Goal: Transaction & Acquisition: Purchase product/service

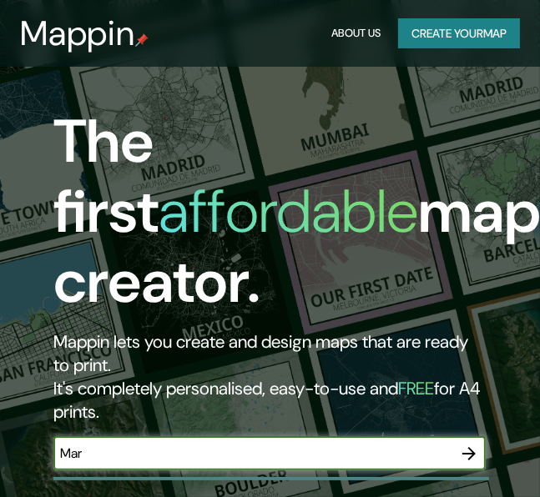
scroll to position [98, 0]
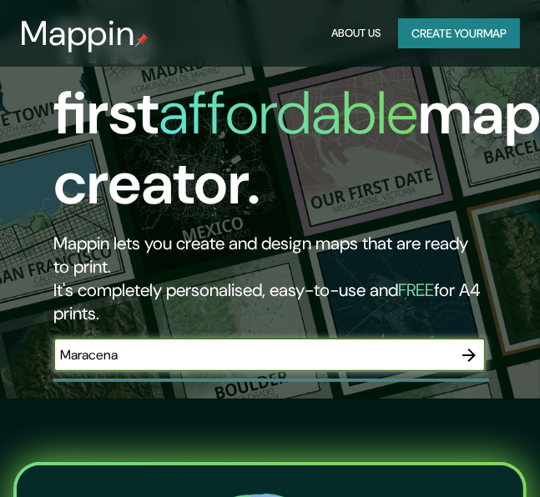
type input "Maracena"
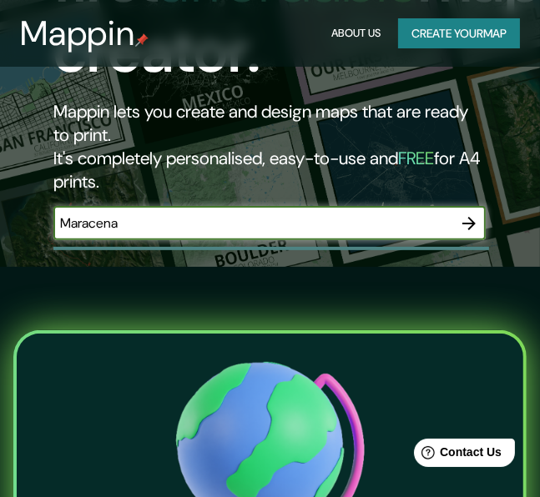
scroll to position [0, 0]
click at [470, 224] on icon "button" at bounding box center [469, 223] width 20 height 20
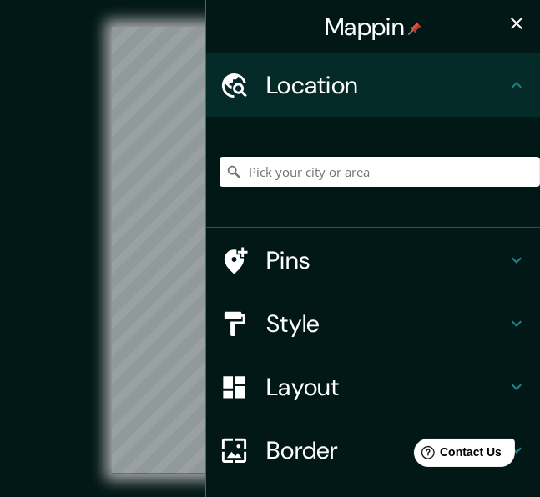
click at [512, 23] on icon "button" at bounding box center [516, 23] width 20 height 20
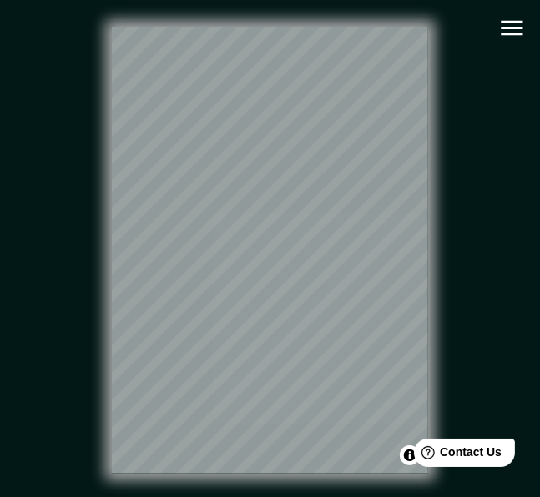
click at [507, 35] on icon "button" at bounding box center [511, 27] width 29 height 29
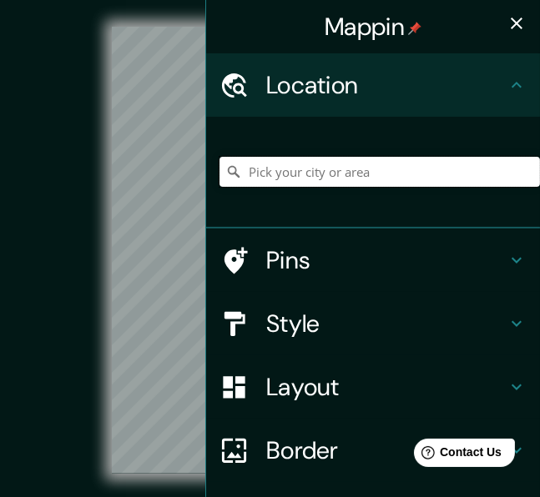
click at [324, 177] on input "Pick your city or area" at bounding box center [379, 172] width 320 height 30
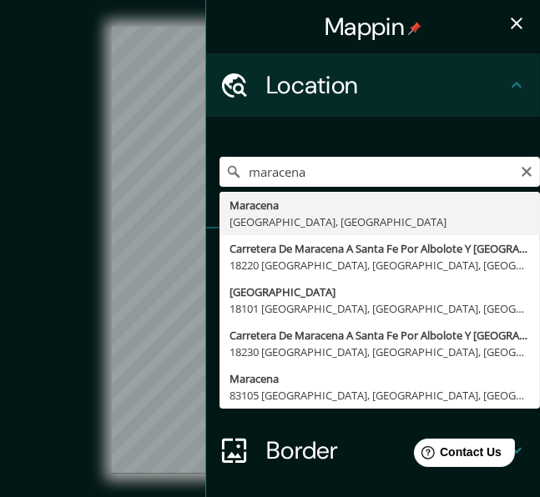
type input "[GEOGRAPHIC_DATA], [GEOGRAPHIC_DATA], [GEOGRAPHIC_DATA]"
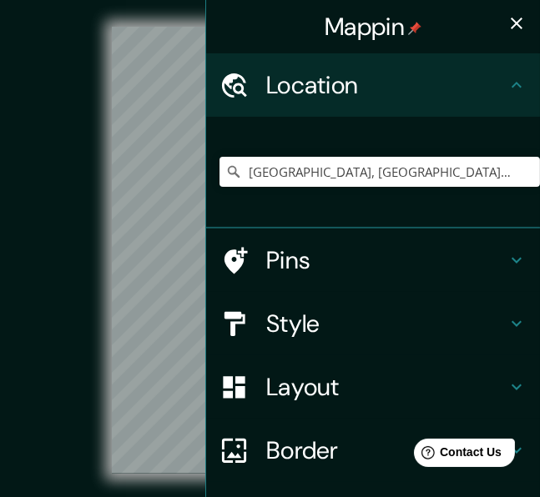
click at [450, 317] on h4 "Style" at bounding box center [386, 324] width 240 height 30
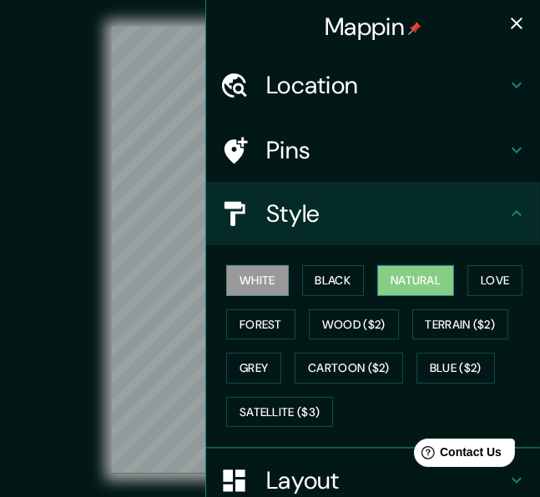
click at [423, 270] on button "Natural" at bounding box center [415, 280] width 77 height 31
click at [520, 23] on icon "button" at bounding box center [516, 23] width 20 height 20
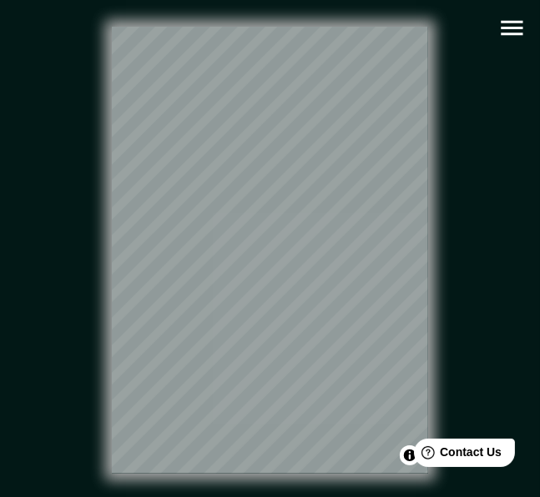
click at [511, 27] on icon "button" at bounding box center [511, 28] width 22 height 15
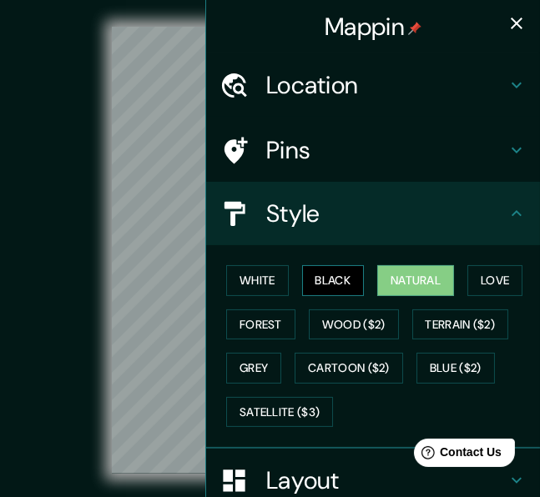
click at [350, 283] on button "Black" at bounding box center [333, 280] width 63 height 31
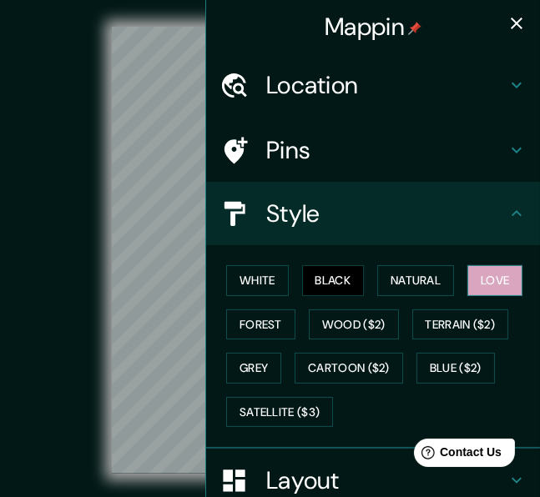
click at [491, 273] on button "Love" at bounding box center [494, 280] width 55 height 31
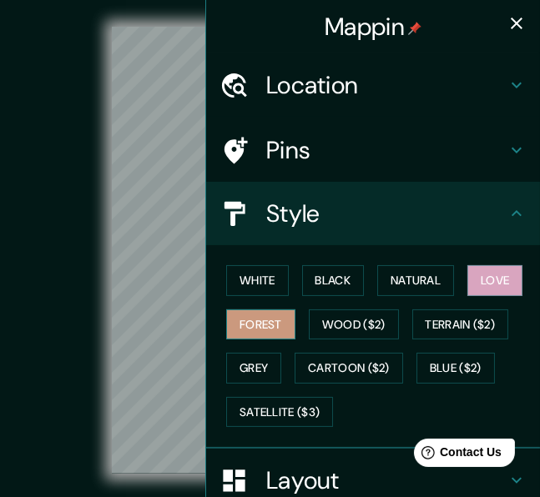
click at [277, 325] on button "Forest" at bounding box center [260, 324] width 69 height 31
click at [510, 20] on icon "button" at bounding box center [516, 23] width 20 height 20
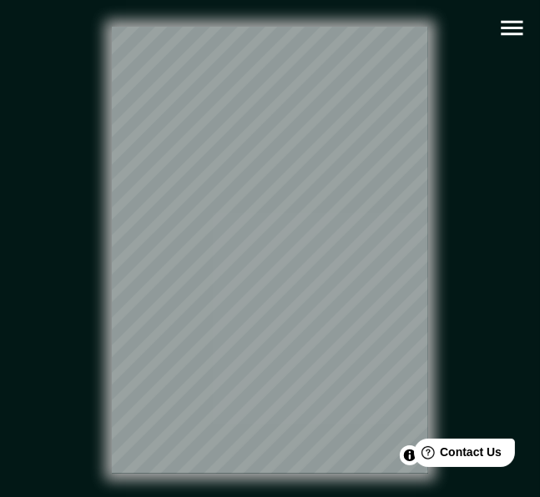
click at [519, 36] on icon "button" at bounding box center [511, 27] width 29 height 29
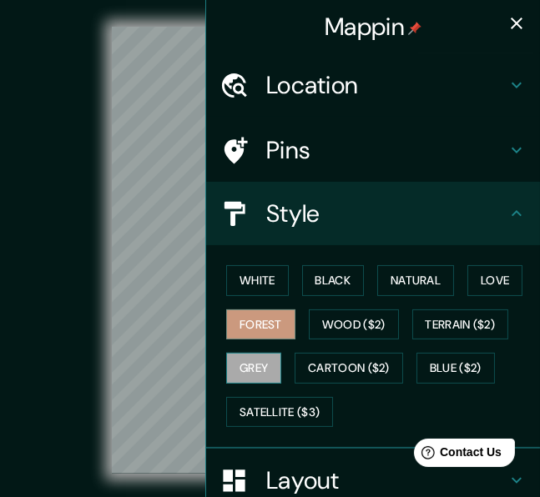
click at [260, 368] on button "Grey" at bounding box center [253, 368] width 55 height 31
click at [512, 20] on icon "button" at bounding box center [516, 24] width 12 height 12
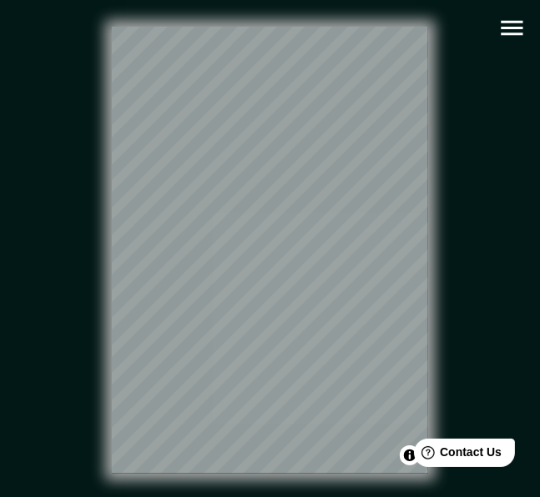
click at [512, 20] on icon "button" at bounding box center [511, 27] width 29 height 29
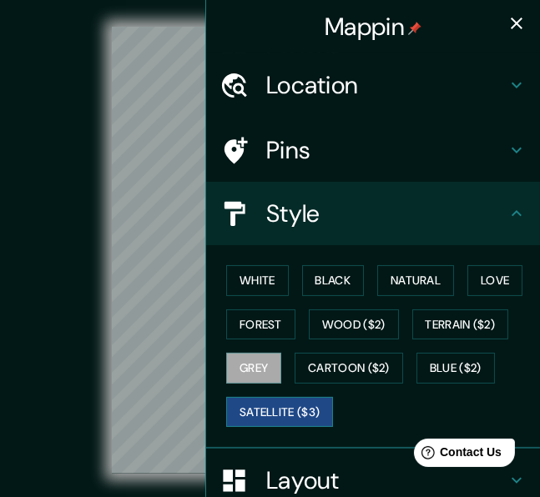
click at [288, 418] on button "Satellite ($3)" at bounding box center [279, 412] width 107 height 31
click at [519, 17] on icon "button" at bounding box center [516, 23] width 20 height 20
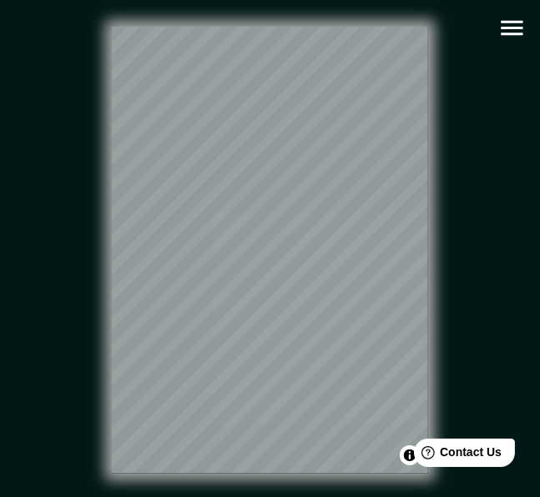
click at [519, 17] on icon "button" at bounding box center [511, 27] width 29 height 29
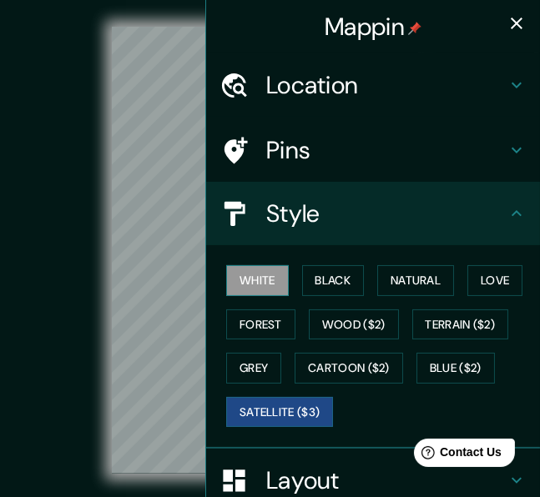
click at [262, 278] on button "White" at bounding box center [257, 280] width 63 height 31
click at [509, 148] on icon at bounding box center [516, 150] width 20 height 20
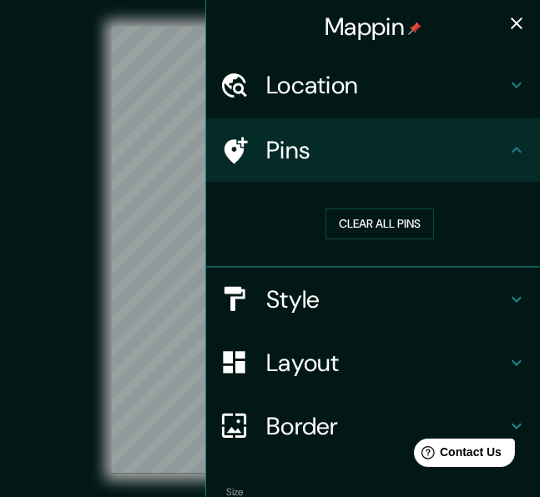
click at [505, 357] on h4 "Layout" at bounding box center [386, 363] width 240 height 30
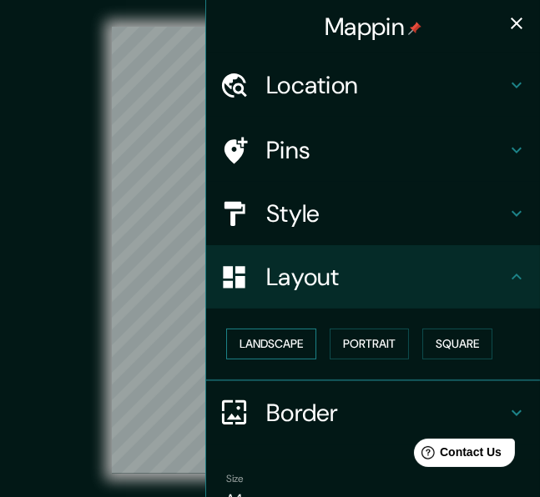
click at [294, 343] on button "Landscape" at bounding box center [271, 344] width 90 height 31
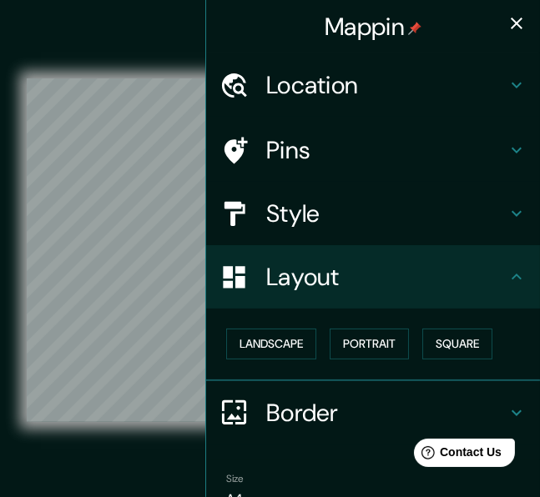
click at [515, 11] on button "button" at bounding box center [516, 23] width 33 height 33
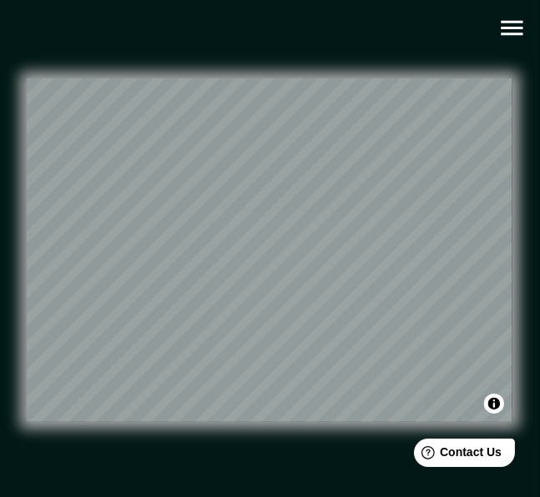
click at [506, 40] on icon "button" at bounding box center [511, 27] width 29 height 29
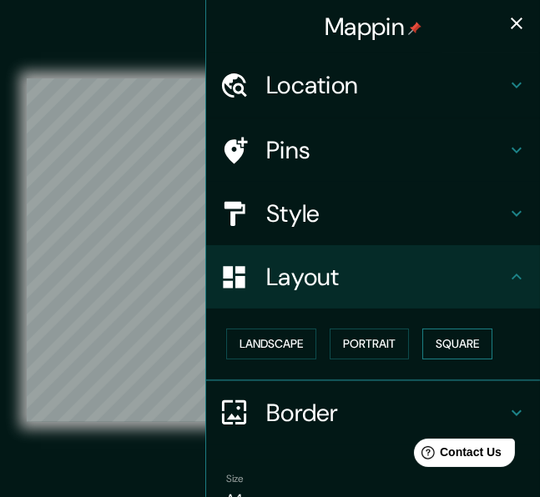
click at [453, 343] on button "Square" at bounding box center [457, 344] width 70 height 31
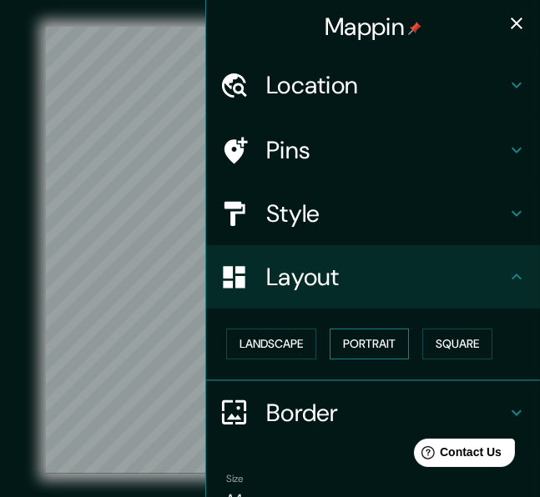
click at [389, 340] on button "Portrait" at bounding box center [368, 344] width 79 height 31
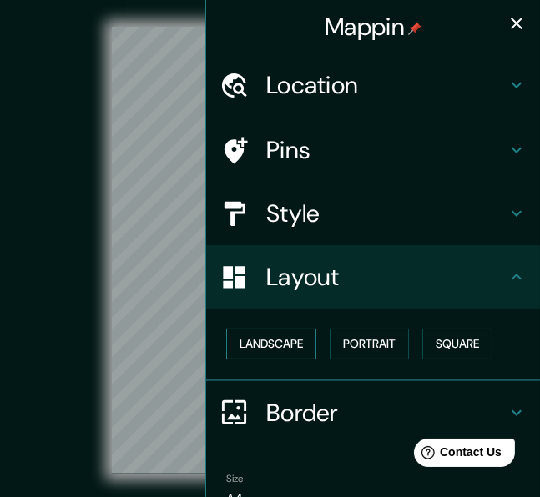
click at [301, 340] on button "Landscape" at bounding box center [271, 344] width 90 height 31
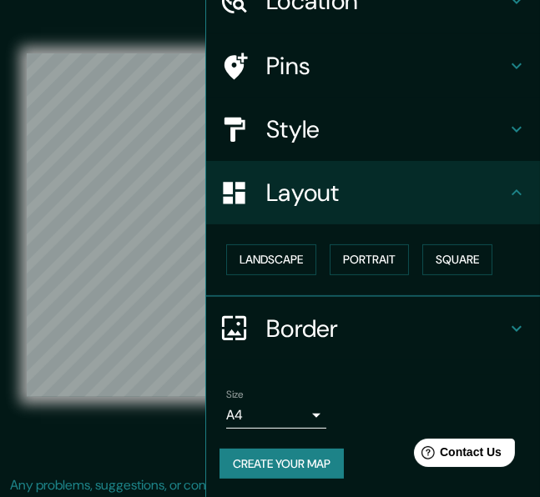
scroll to position [27, 0]
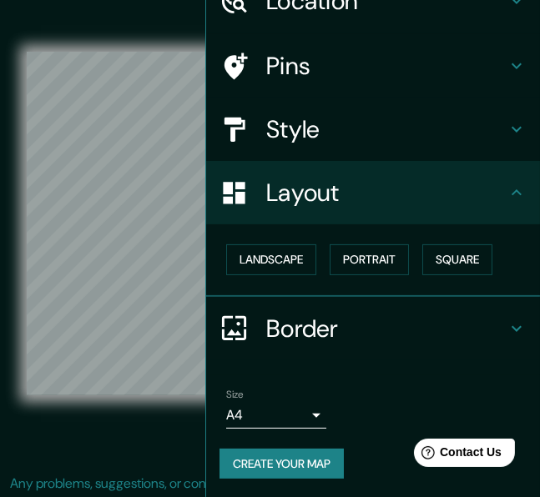
click at [402, 328] on h4 "Border" at bounding box center [386, 329] width 240 height 30
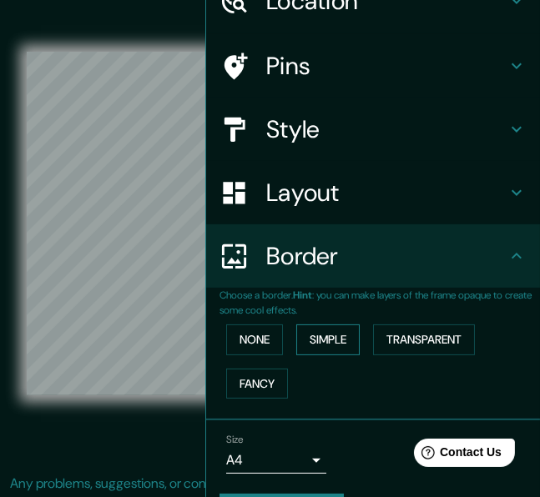
click at [324, 334] on button "Simple" at bounding box center [327, 339] width 63 height 31
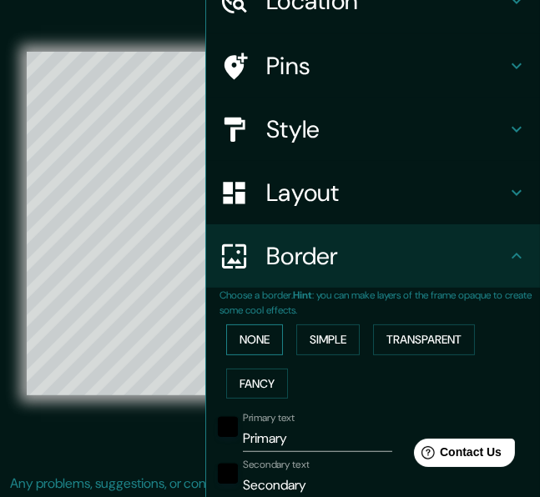
click at [263, 341] on button "None" at bounding box center [254, 339] width 57 height 31
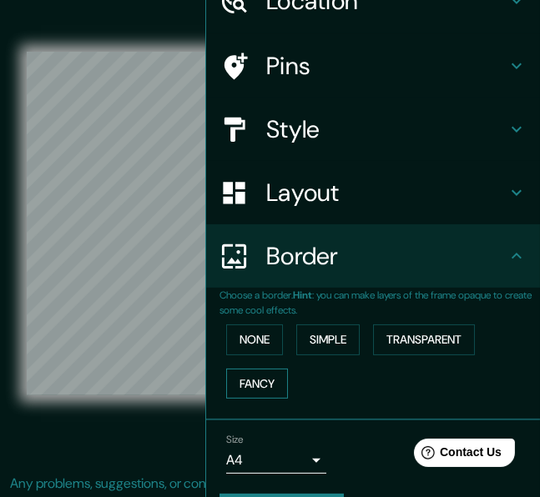
click at [267, 376] on button "Fancy" at bounding box center [257, 384] width 62 height 31
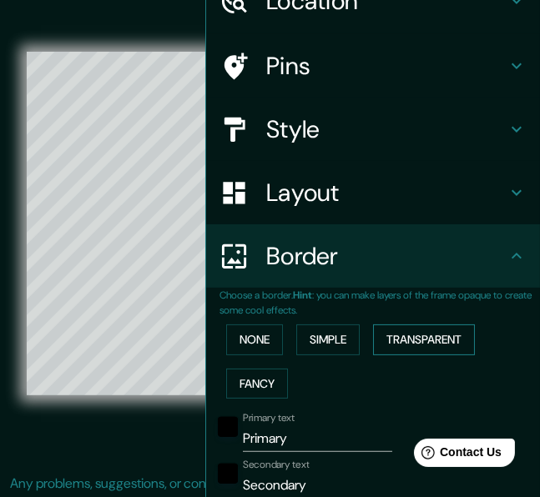
click at [442, 328] on button "Transparent" at bounding box center [424, 339] width 102 height 31
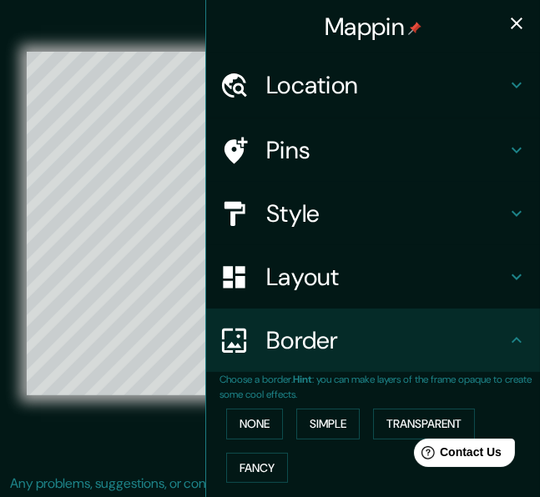
scroll to position [20, 0]
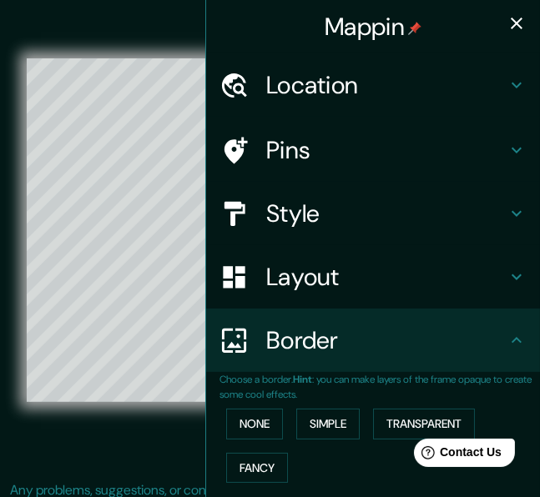
click at [511, 23] on icon "button" at bounding box center [516, 23] width 20 height 20
type input "279"
type input "46"
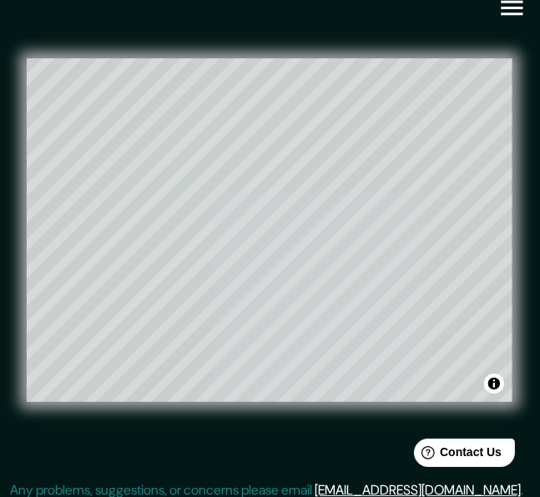
click at [512, 10] on icon "button" at bounding box center [511, 7] width 29 height 29
type input "279"
type input "46"
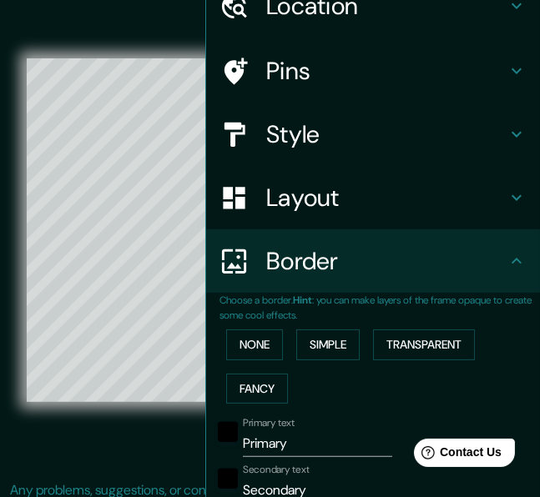
scroll to position [81, 0]
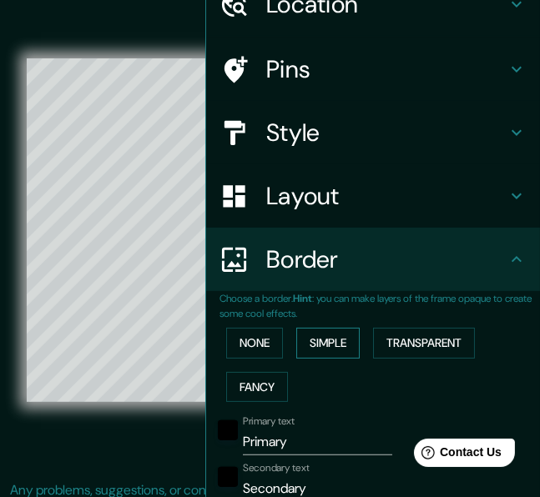
click at [337, 342] on button "Simple" at bounding box center [327, 343] width 63 height 31
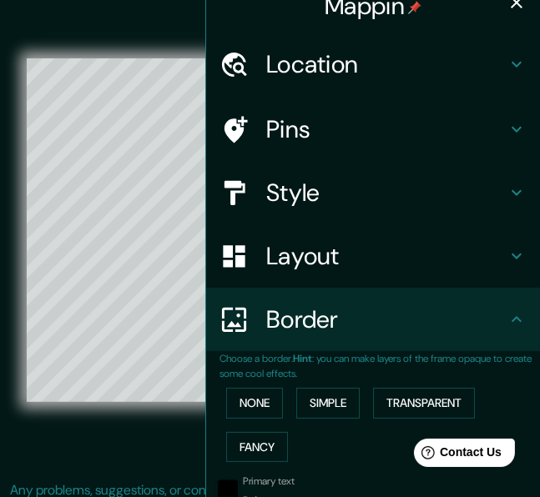
scroll to position [0, 0]
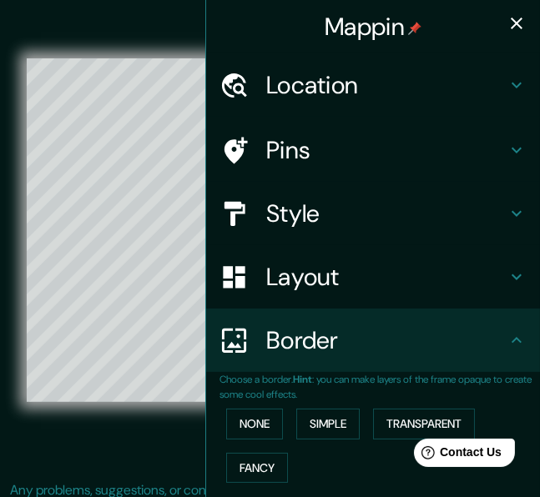
click at [512, 24] on icon "button" at bounding box center [516, 23] width 20 height 20
type input "232"
type input "46"
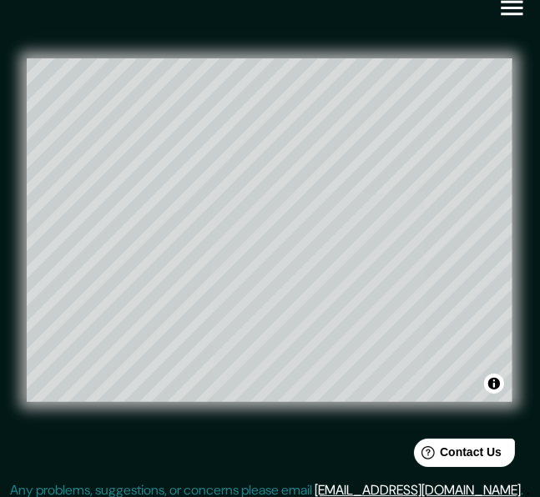
click at [509, 15] on icon "button" at bounding box center [511, 7] width 29 height 29
type input "232"
type input "46"
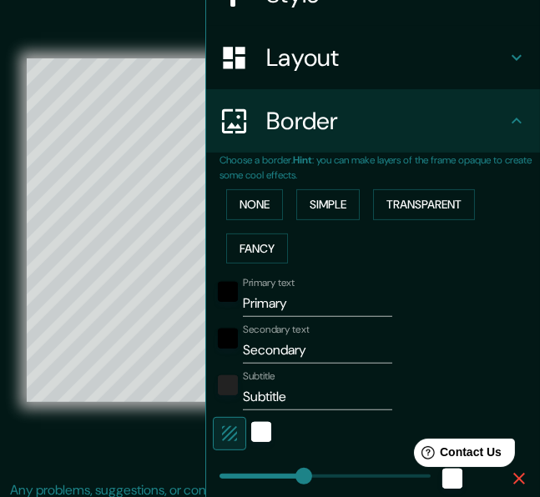
scroll to position [225, 0]
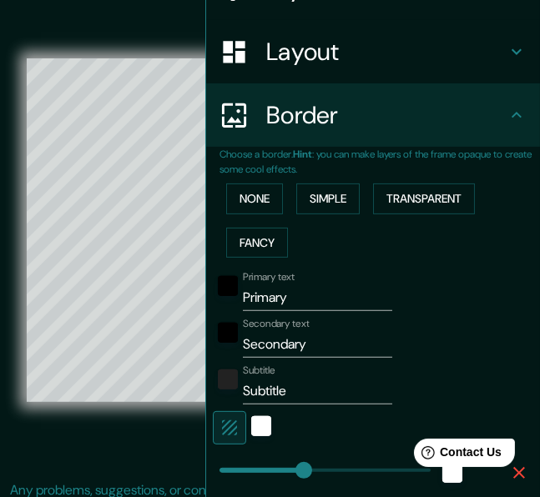
click at [292, 296] on input "Primary" at bounding box center [317, 297] width 149 height 27
type input "M"
type input "232"
type input "46"
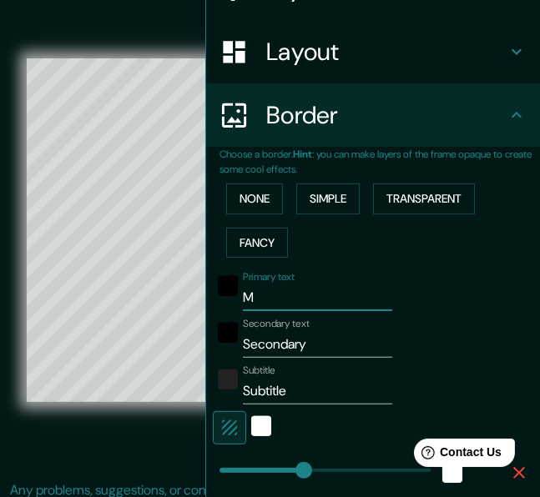
type input "Ma"
type input "232"
type input "46"
type input "Maracena"
type input "232"
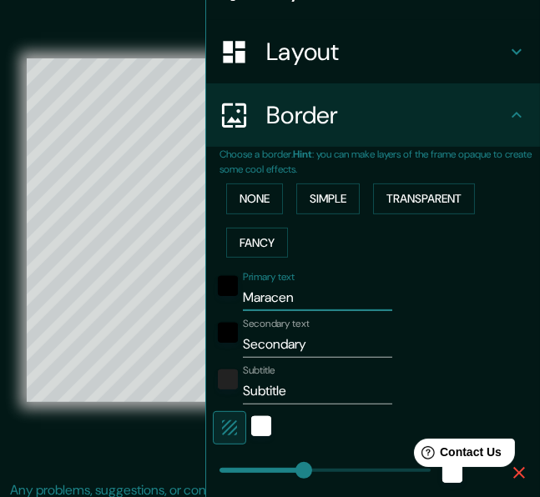
type input "46"
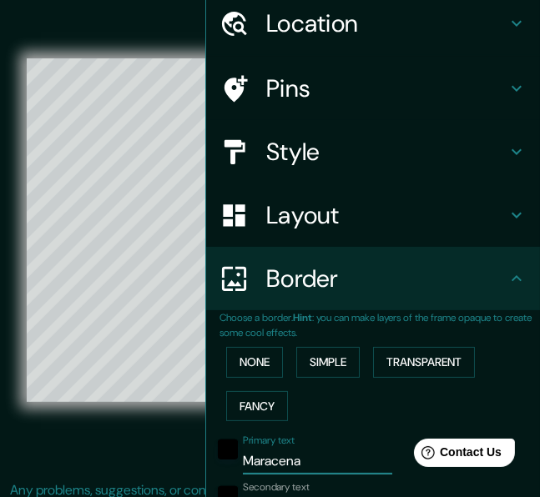
scroll to position [0, 0]
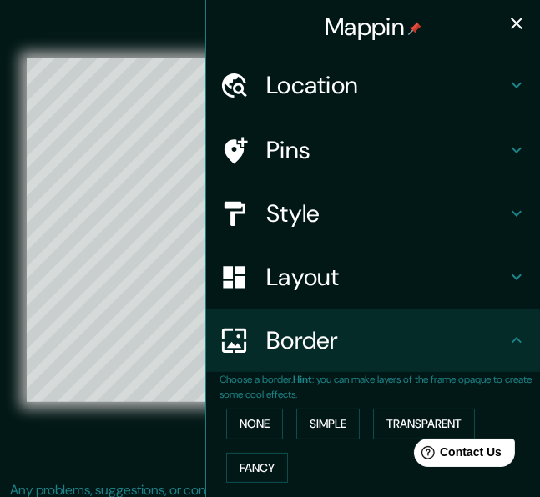
type input "Maracena"
click at [510, 22] on icon "button" at bounding box center [516, 23] width 20 height 20
type input "232"
type input "46"
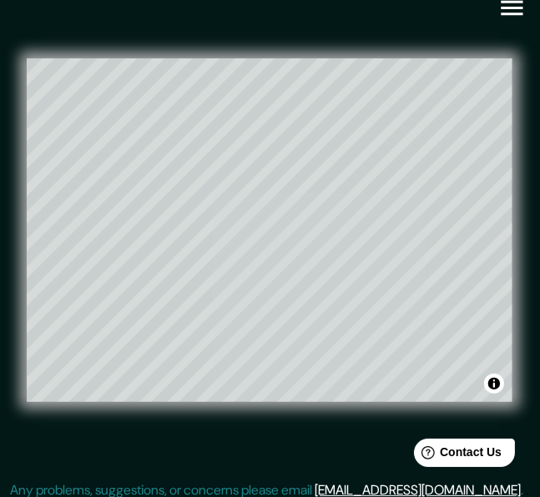
click at [510, 22] on button "button" at bounding box center [511, 8] width 43 height 43
type input "232"
type input "46"
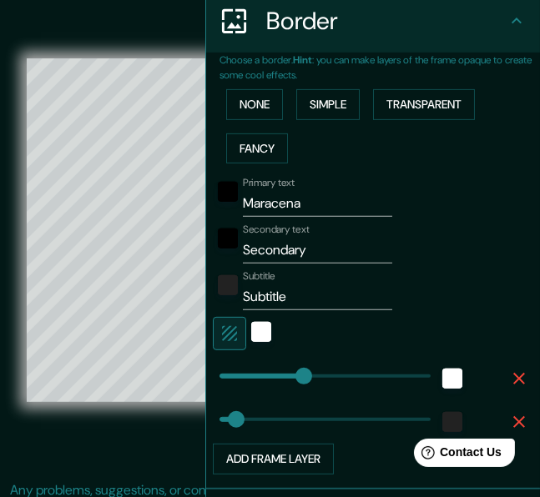
scroll to position [321, 0]
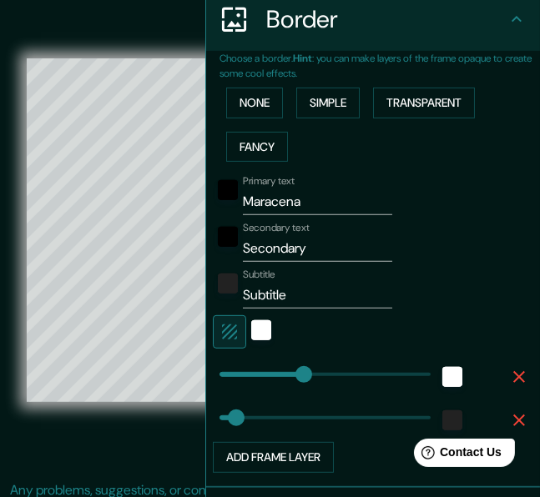
click at [304, 249] on input "Secondary" at bounding box center [317, 248] width 149 height 27
type input "("
type input "232"
type input "46"
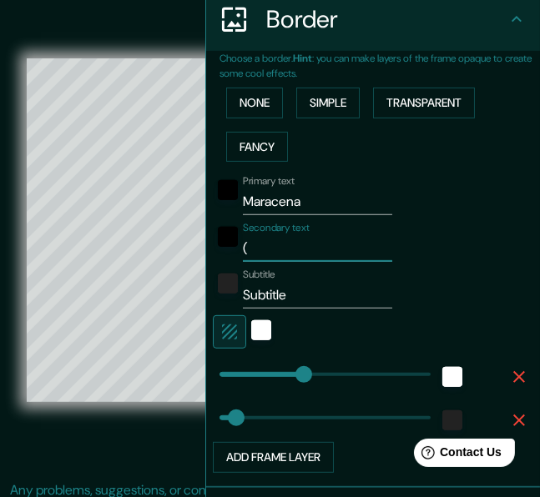
type input "()"
type input "232"
type input "46"
type input "(v)"
type input "232"
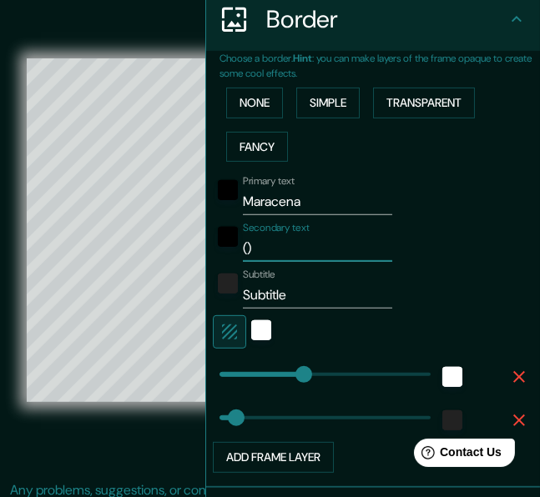
type input "46"
type input "(vi)"
type input "232"
type input "46"
type input "(vill)"
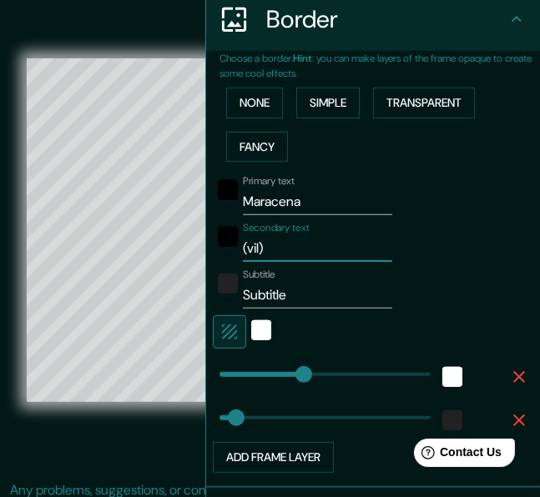
type input "232"
type input "46"
type input "(villa cano)"
type input "232"
type input "46"
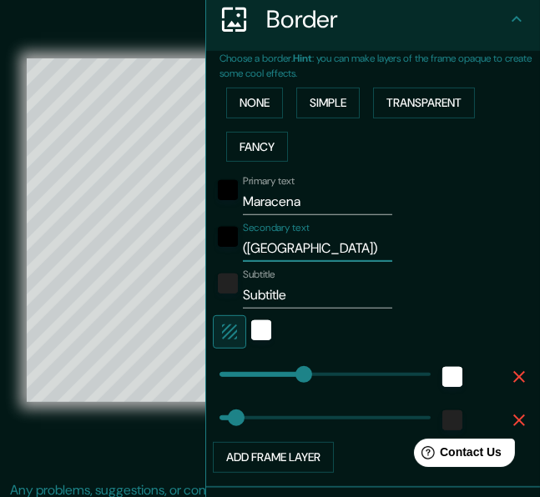
type input "(villa can)"
type input "232"
type input "46"
type input "(villa ca)"
type input "232"
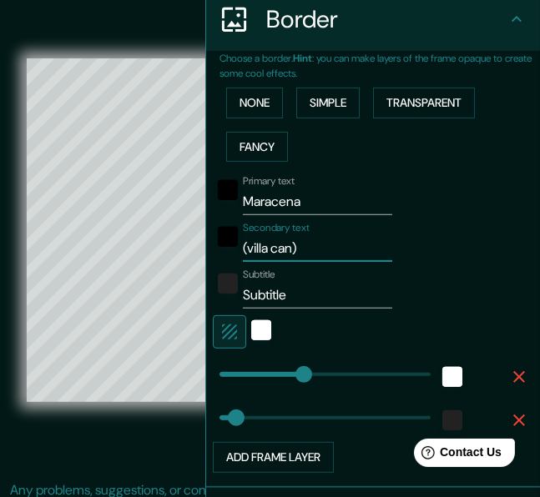
type input "46"
type input "(villa c)"
type input "232"
type input "46"
type input "(villa )"
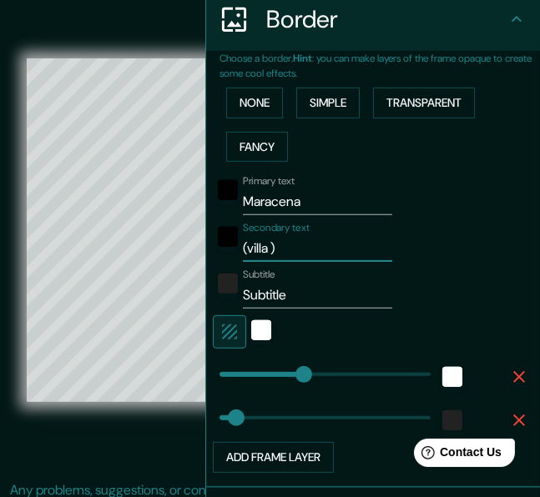
type input "232"
type input "46"
type input "(villa)"
type input "232"
type input "46"
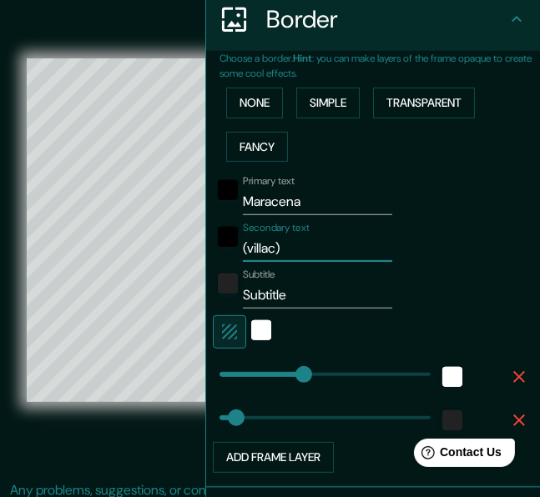
type input "(villaca)"
type input "232"
type input "46"
type input "(villacan)"
type input "232"
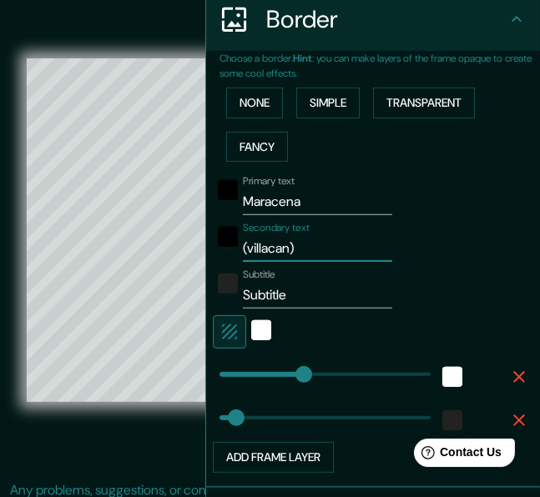
type input "46"
type input "(villacani)"
type input "232"
type input "46"
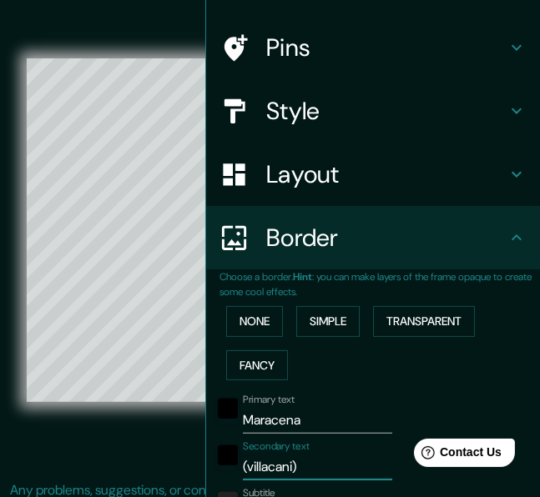
scroll to position [0, 0]
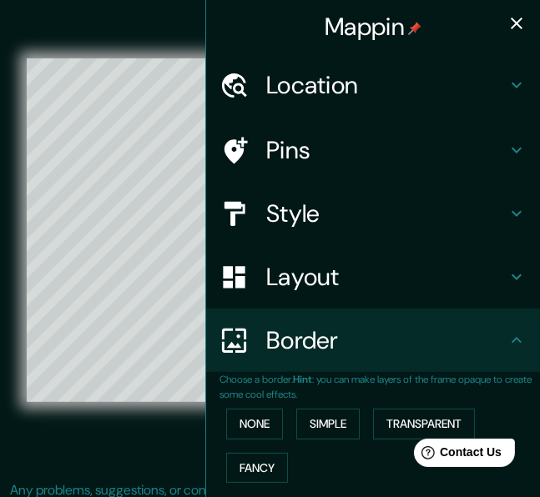
type input "(villacani)"
click at [512, 9] on button "button" at bounding box center [516, 23] width 33 height 33
type input "232"
type input "46"
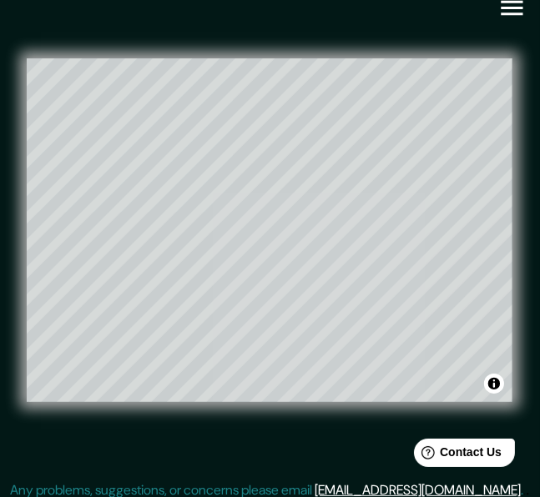
click at [518, 12] on icon "button" at bounding box center [511, 8] width 22 height 15
type input "232"
type input "46"
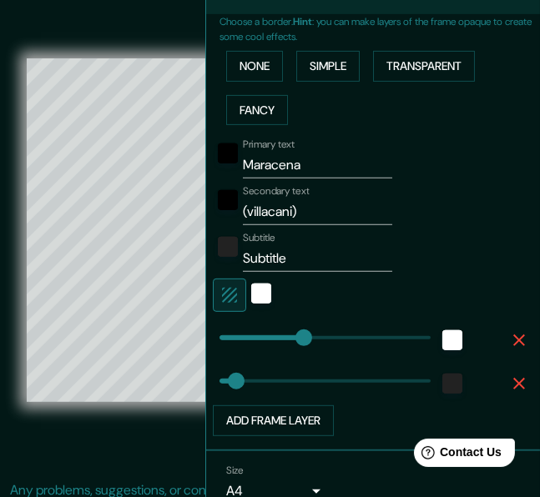
scroll to position [361, 0]
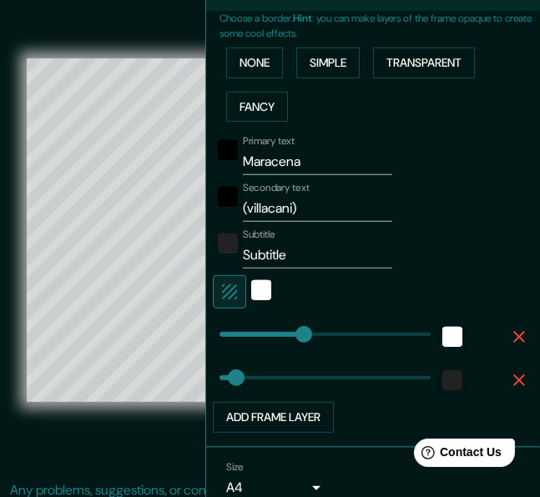
click at [318, 251] on input "Subtitle" at bounding box center [317, 255] width 149 height 27
paste input "⚲"
type input "⚲"
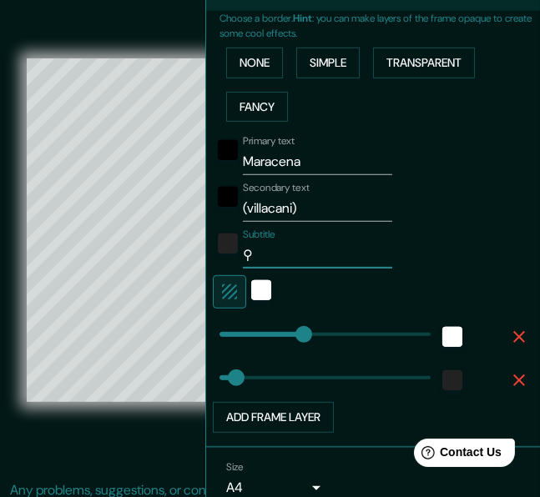
type input "232"
type input "46"
paste input "37 ∘ 12.1457 ′ N"
type input "37 ∘ 12.1457 ′ N⚲"
type input "232"
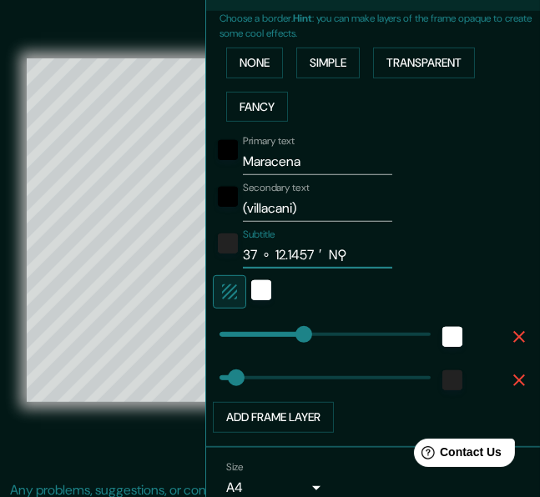
type input "46"
click at [269, 253] on input "37 ∘ 12.1457 ′ N⚲" at bounding box center [317, 255] width 149 height 27
type input "37 ∘ 12.1457 ′ N⚲"
type input "232"
type input "46"
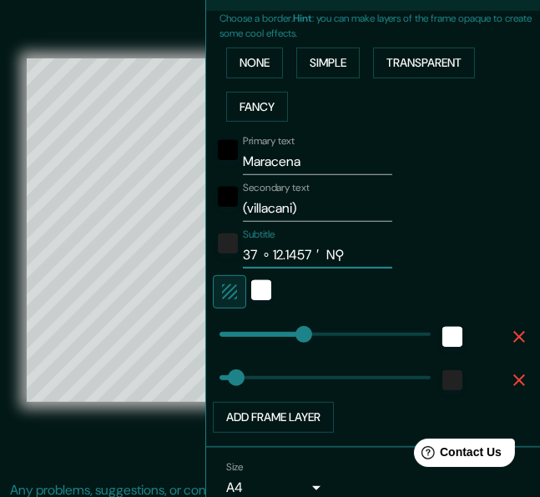
type input "37 ∘12.1457 ′ N⚲"
type input "232"
type input "46"
type input "37 ∘12.1457 ′ N⚲"
type input "232"
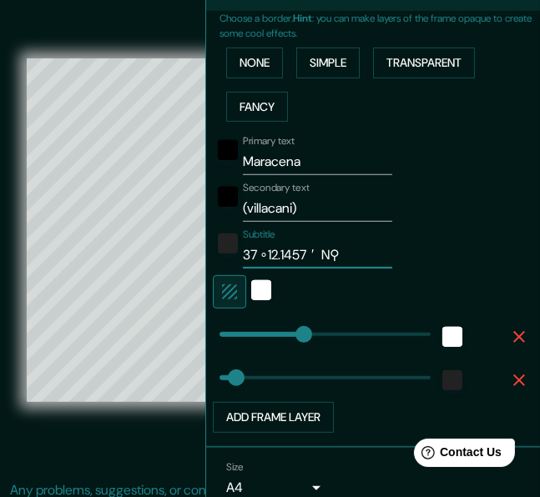
type input "46"
type input "37∘12.1457 ′ N⚲"
type input "232"
type input "46"
type input "37ª∘12.1457 ′ N⚲"
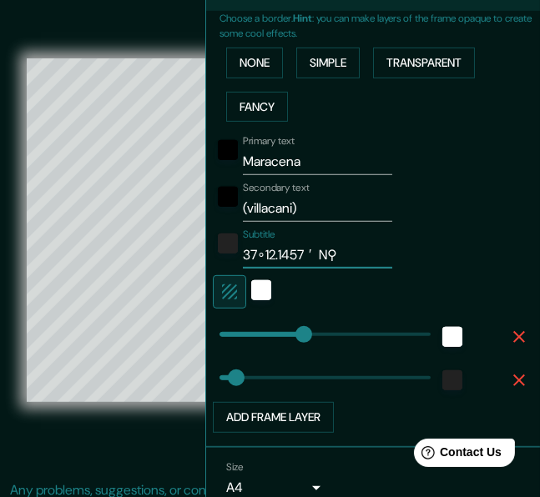
type input "232"
type input "46"
type input "37ª12.1457 ′ N⚲"
type input "232"
type input "46"
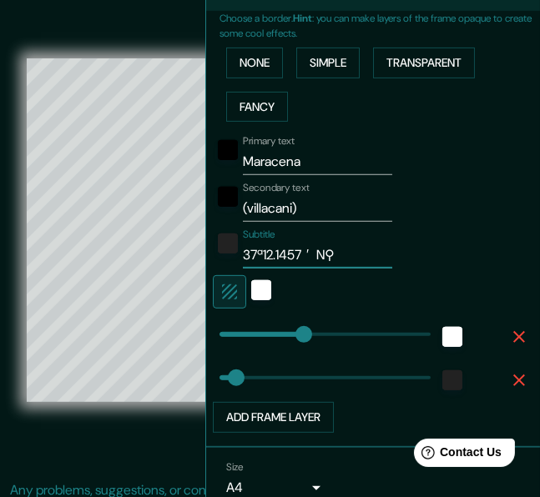
type input "37ª12.1457 ′ N⚲"
type input "46"
click at [311, 256] on input "37ª12.1457 ′ N⚲" at bounding box center [317, 255] width 149 height 27
type input "37ª12.1457 ′ N⚲"
type input "232"
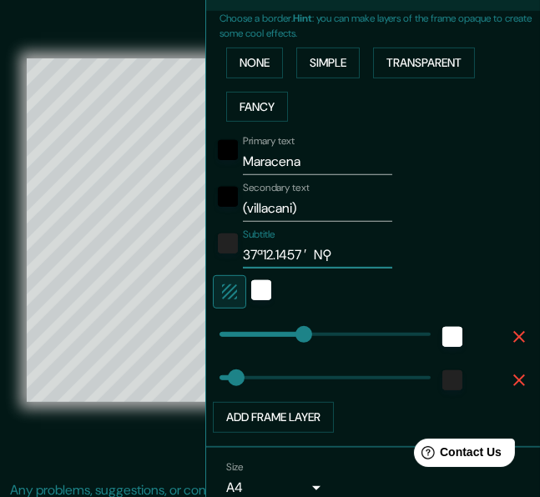
type input "46"
type input "37ª12.1457′ N⚲"
type input "232"
type input "46"
type input "37ª12.1457′ N⚲"
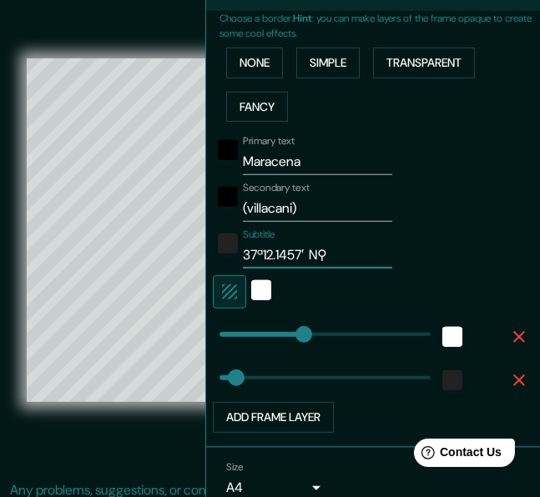
type input "232"
type input "46"
type input "37ª12.1457′ N⚲"
type input "232"
type input "46"
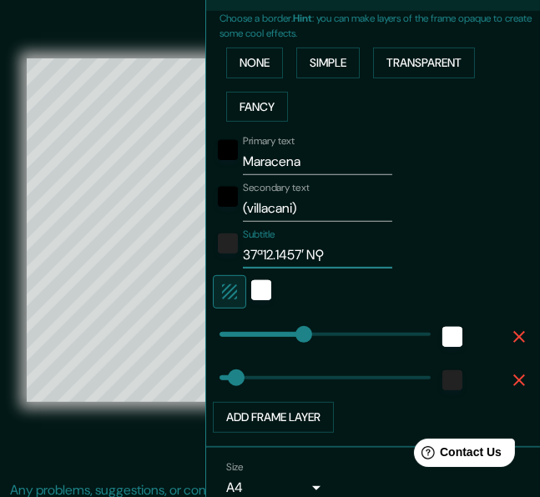
type input "37ª12.1457′N⚲"
type input "232"
type input "46"
type input "37ª12.1457′N ⚲"
type input "232"
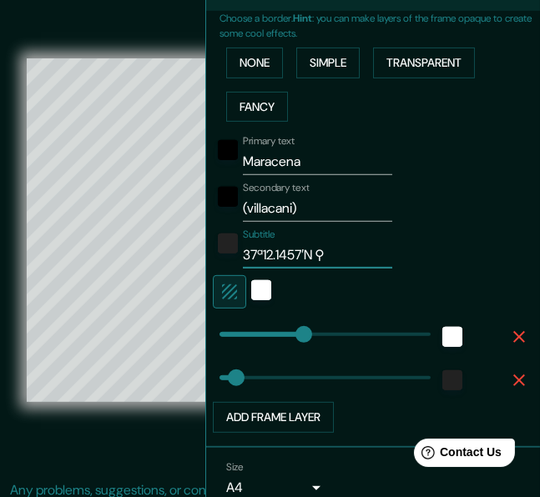
type input "46"
type input "37ª12.1457′N ⚲"
type input "232"
type input "46"
paste input "3 ∘ 38.0536 ′ W"
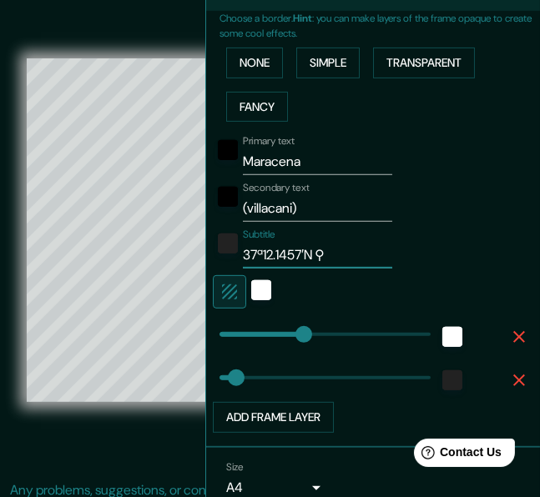
type input "37ª12.1457′N ⚲ 3 ∘ 38.0536 ′ W"
type input "232"
type input "46"
click at [314, 254] on input "37ª12.1457′N ⚲ 3 ∘ 38.0536 ′ W" at bounding box center [317, 255] width 149 height 27
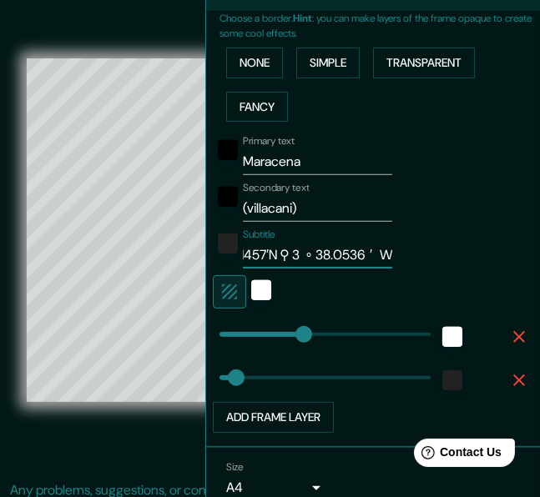
type input "37ª12.1457′N ⚲ 3 ∘38.0536 ′ W"
type input "232"
type input "46"
type input "37ª12.1457′N ⚲ 3 38.0536 ′ W"
type input "232"
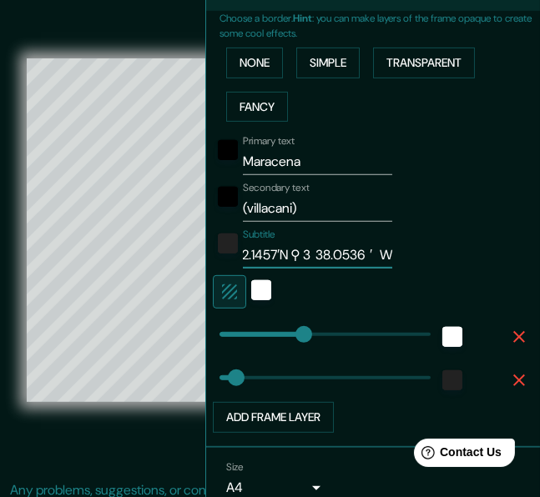
type input "46"
type input "37ª12.1457′N ⚲ 3 38.0536 ′ W"
type input "232"
type input "46"
type input "37ª12.1457′N ⚲ 338.0536 ′ W"
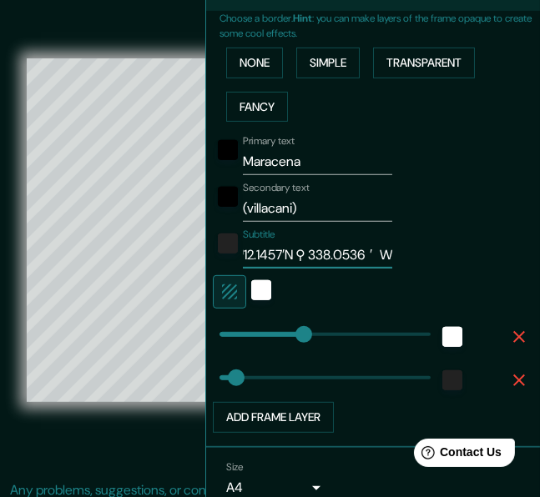
type input "232"
type input "46"
type input "37ª12.1457′N ⚲ 3ª38.0536 ′ W"
type input "232"
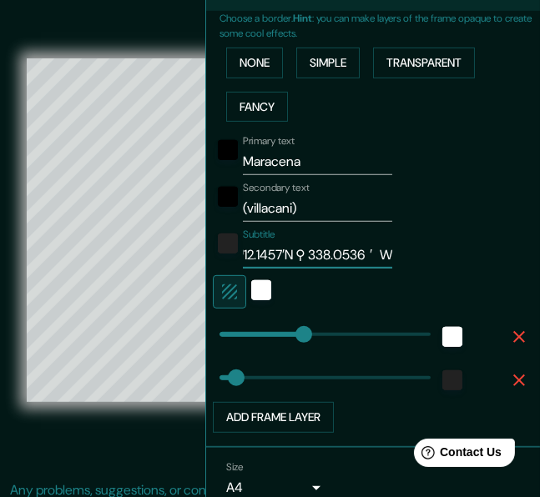
type input "46"
type input "37ª12.1457′N ⚲ 3ª38.0536 ′ W"
type input "232"
type input "46"
type input "37ª12.1457′N ⚲ 3ª38.0536′ W"
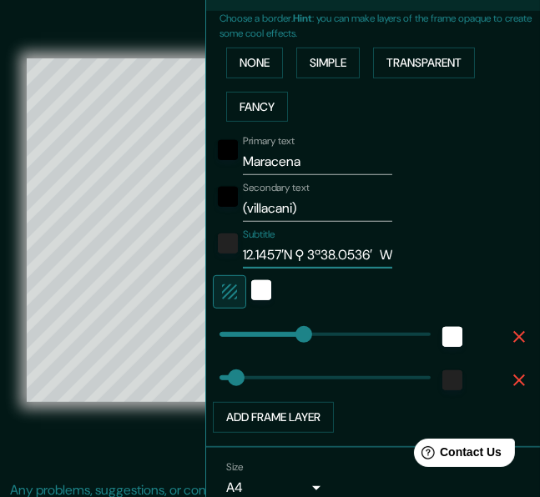
type input "232"
type input "46"
type input "37ª12.1457′N ⚲ 3ª38.0536′ W"
type input "232"
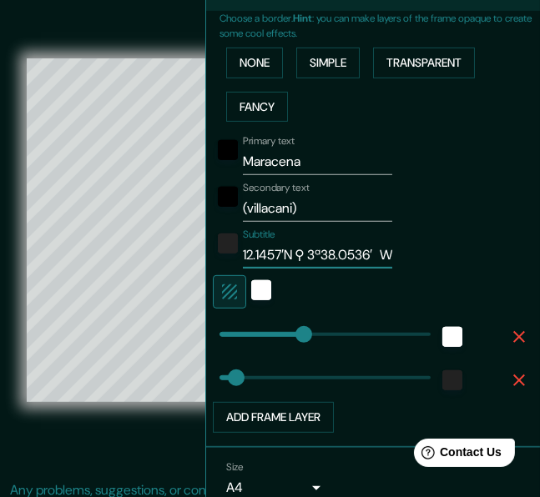
type input "46"
type input "37ª12.1457′N ⚲ 3ª38.0536′ W"
type input "232"
type input "46"
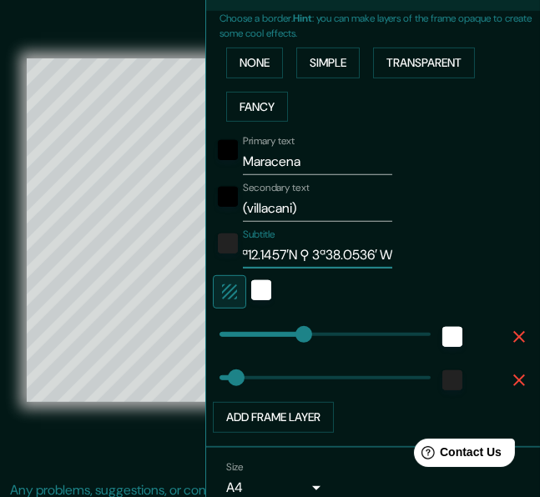
click at [291, 255] on input "37ª12.1457′N ⚲ 3ª38.0536′ W" at bounding box center [317, 255] width 149 height 27
type input "37ª12.1457′ N ⚲ 3ª38.0536′ W"
type input "232"
type input "46"
click at [334, 254] on input "37ª12.1457′ N ⚲ 3ª38.0536′ W" at bounding box center [317, 255] width 149 height 27
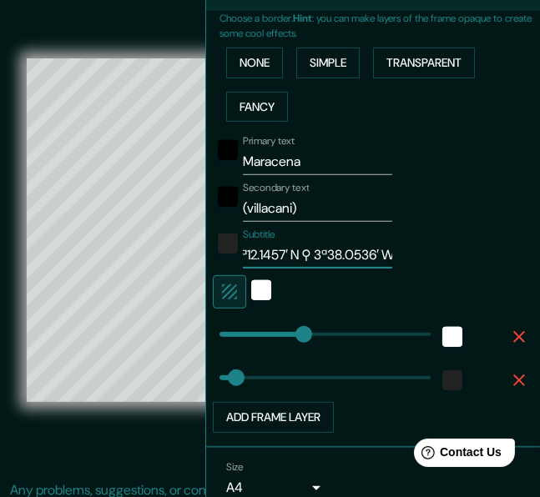
type input "37ª12.1457′ N ⚲ 338.0536′ W"
type input "232"
type input "46"
type input "37ª12.1457′ N ⚲ 3º38.0536′ W"
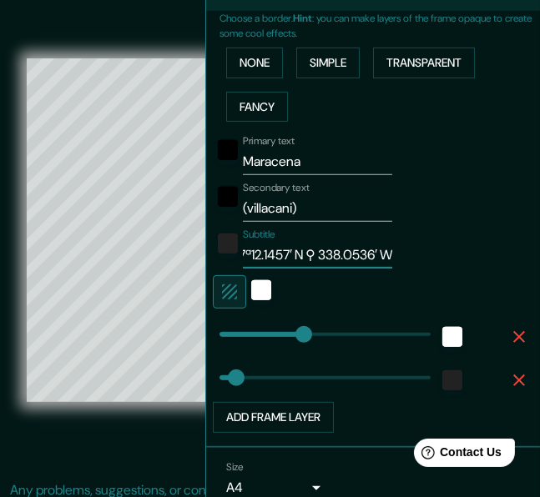
type input "232"
type input "46"
click at [265, 257] on input "37ª12.1457′ N ⚲ 3º38.0536′ W" at bounding box center [317, 255] width 149 height 27
type input "3712.1457′ N ⚲ 3º38.0536′ W"
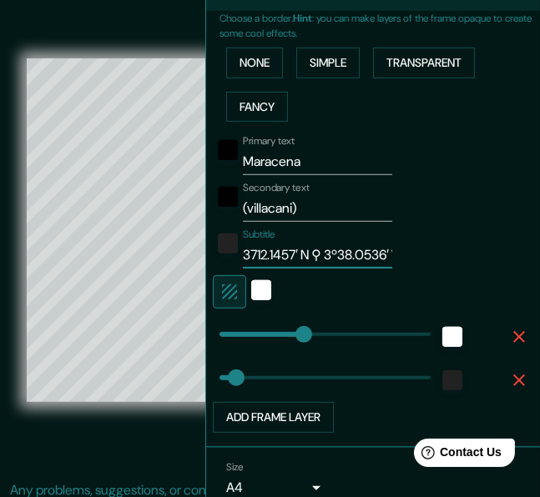
type input "232"
type input "46"
type input "37º12.1457′ N ⚲ 3º38.0536′ W"
type input "232"
type input "46"
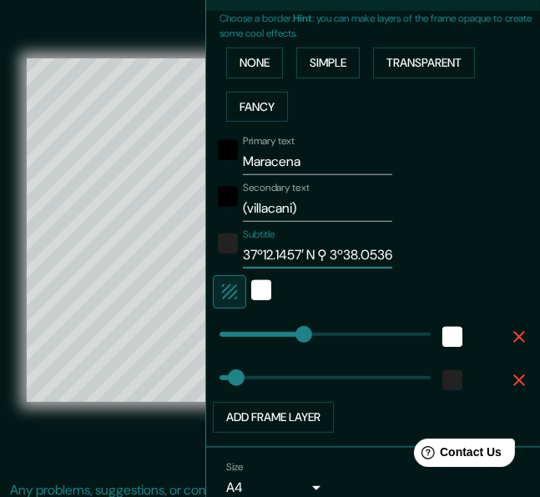
type input "37º 12.1457′ N ⚲ 3º38.0536′ W"
type input "232"
type input "46"
click at [329, 254] on input "37º 12.1457′ N ⚲ 3º38.0536′ W" at bounding box center [317, 255] width 149 height 27
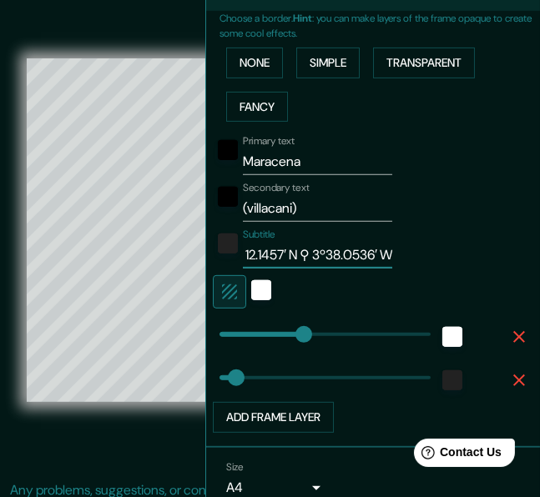
type input "37º 12.1457′ N ⚲ 3º 38.0536′ W"
type input "232"
type input "46"
type input "37º 12.1457′ N ⚲ 3º38.0536′ W"
type input "232"
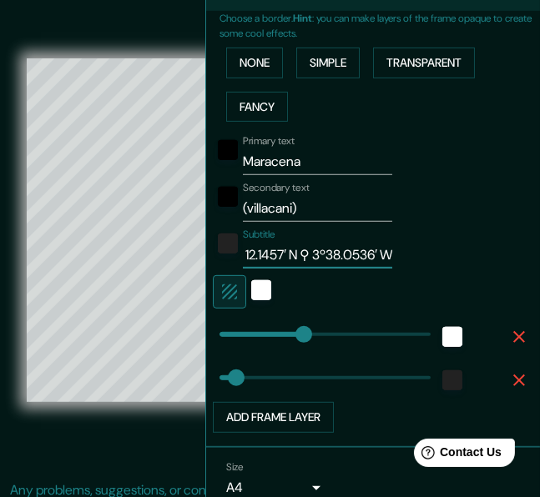
type input "46"
click at [326, 254] on input "37º 12.1457′ N ⚲ 3º38.0536′ W" at bounding box center [317, 255] width 149 height 27
type input "37º 12.1457′ N ⚲ 3º38.0536′ W"
type input "232"
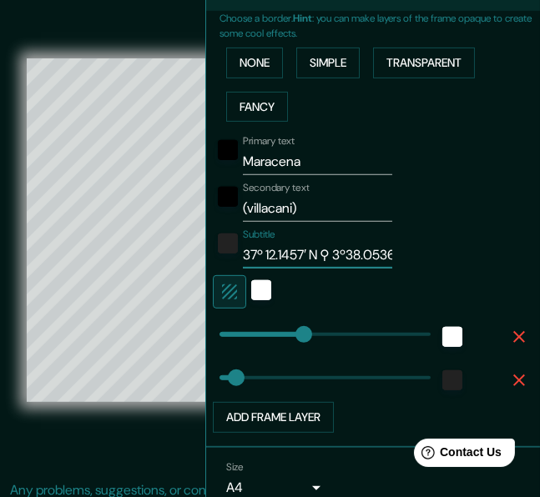
type input "46"
click at [339, 254] on input "37º 12.1457′ N ⚲ 3º38.0536′ W" at bounding box center [317, 255] width 149 height 27
type input "37º 12.1457′ N ⚲ 3º38.0536′ W"
type input "232"
type input "46"
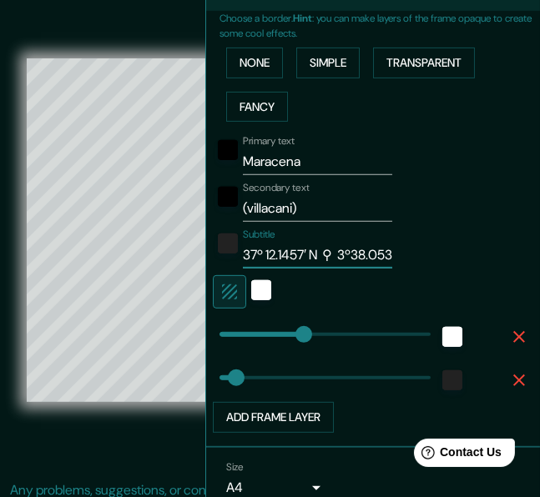
scroll to position [21, 0]
click at [268, 252] on input "37º 12.1457′ N ⚲ 3º38.0536′ W" at bounding box center [317, 255] width 149 height 27
type input "37º12.1457′ N ⚲ 3º38.0536′ W"
type input "232"
type input "46"
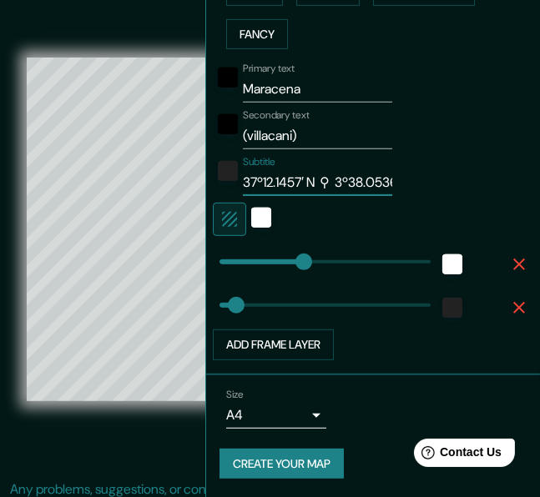
scroll to position [0, 0]
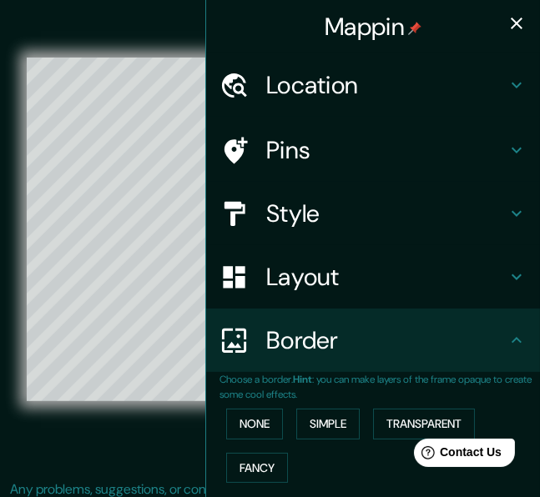
type input "37º12.1457′ N ⚲ 3º38.0536′ W"
click at [513, 20] on icon "button" at bounding box center [516, 24] width 12 height 12
type input "232"
type input "46"
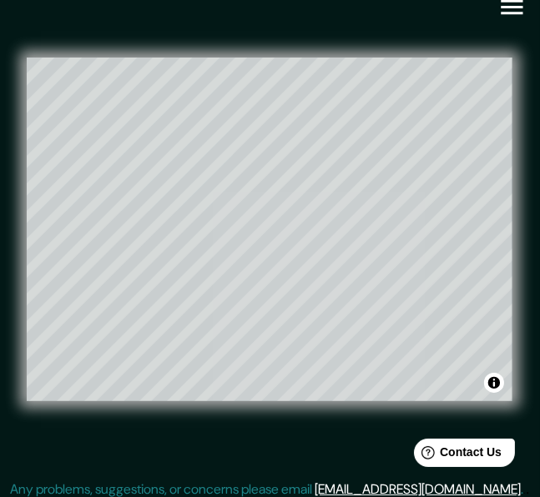
click at [513, 20] on icon "button" at bounding box center [511, 6] width 29 height 29
type input "232"
type input "46"
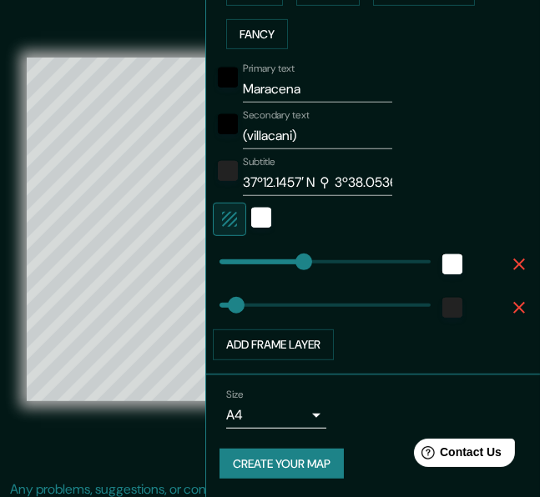
scroll to position [30, 0]
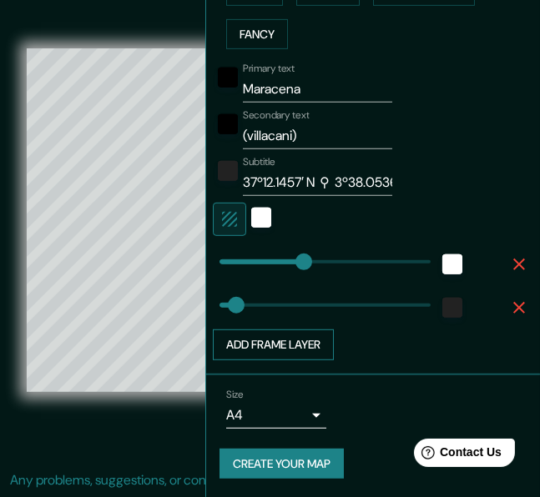
click at [289, 334] on button "Add frame layer" at bounding box center [273, 344] width 121 height 31
type input "232"
type input "46"
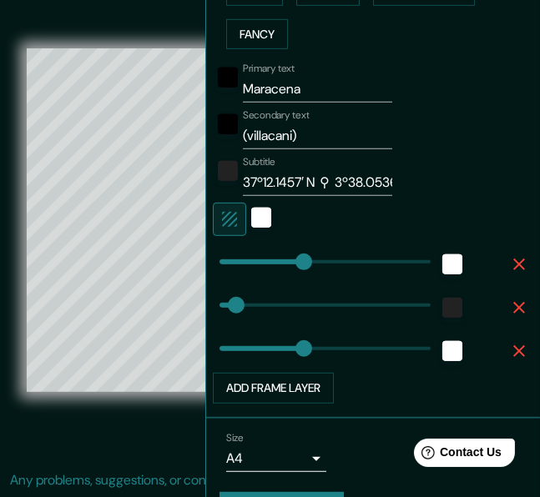
scroll to position [0, 0]
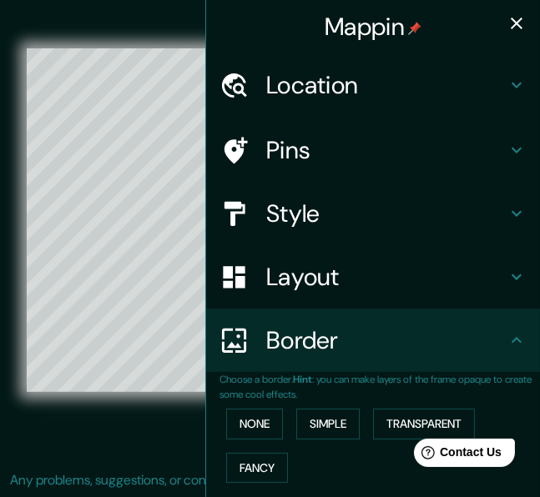
click at [508, 31] on icon "button" at bounding box center [516, 23] width 20 height 20
type input "232"
type input "46"
type input "232"
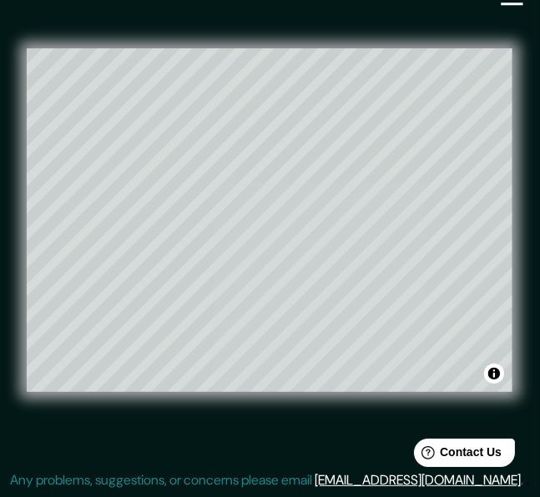
type input "232"
type input "46"
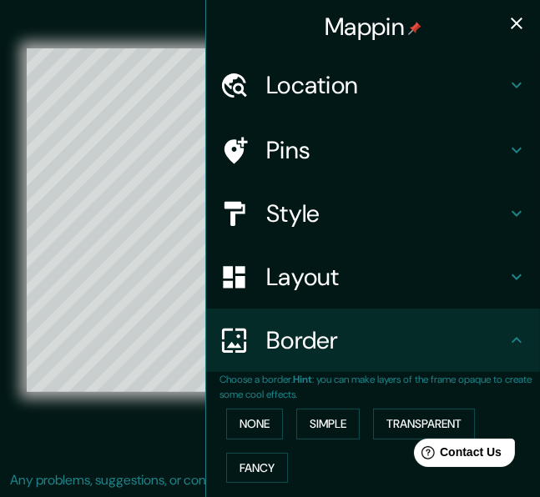
scroll to position [477, 0]
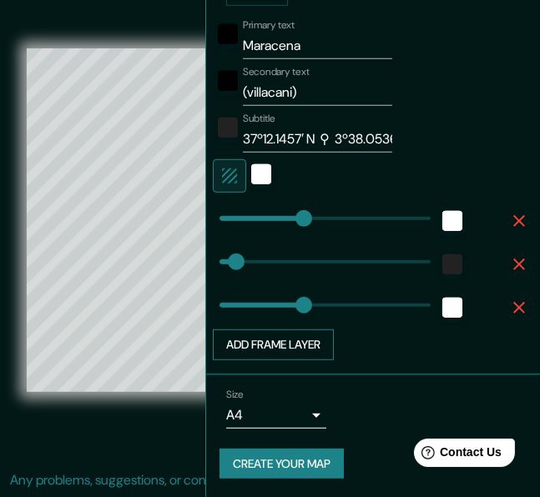
type input "232"
click at [283, 334] on button "Add frame layer" at bounding box center [273, 344] width 121 height 31
type input "232"
type input "46"
type input "232"
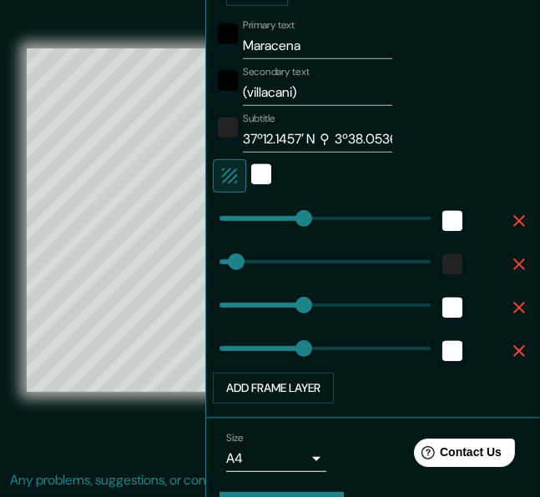
click at [510, 306] on icon "button" at bounding box center [519, 308] width 20 height 20
type input "232"
type input "46"
type input "232"
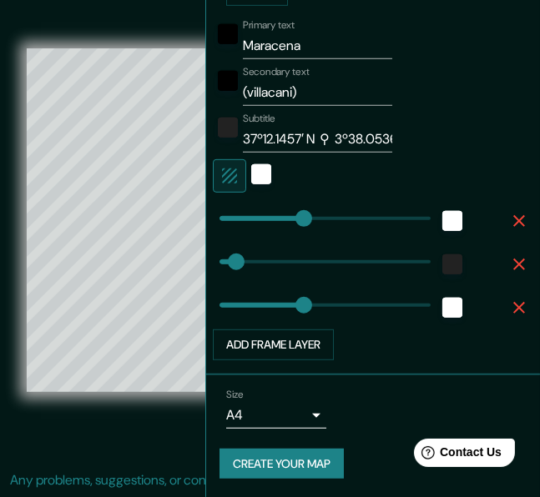
click at [510, 306] on icon "button" at bounding box center [519, 308] width 20 height 20
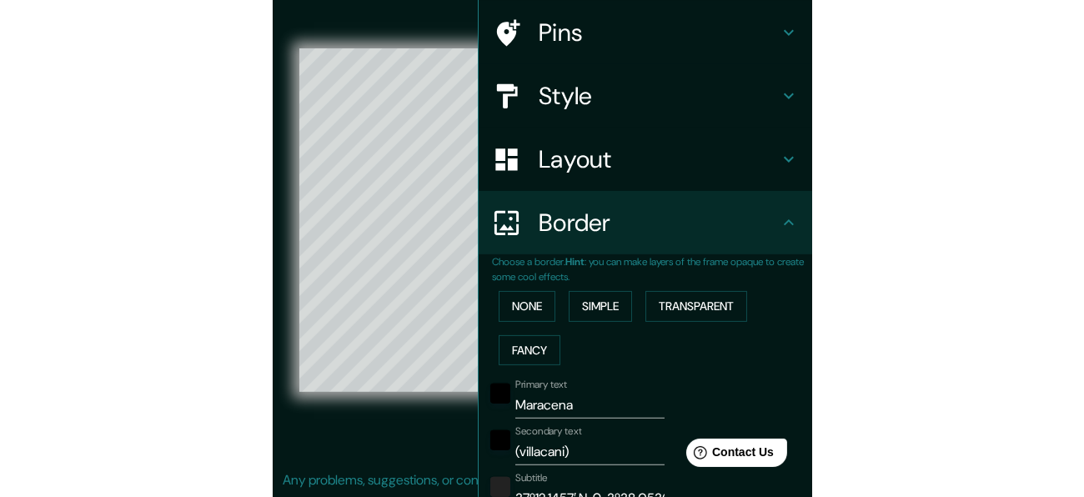
scroll to position [0, 0]
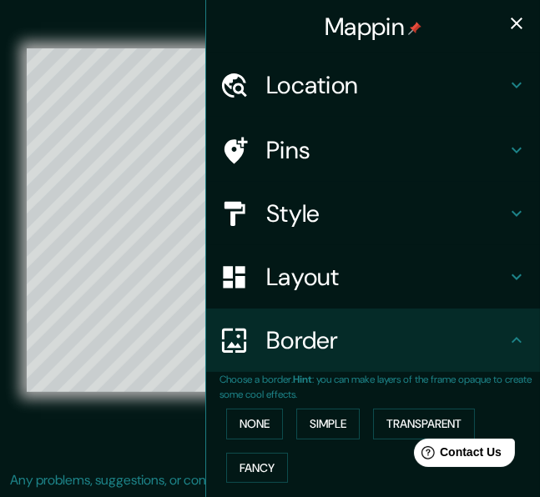
click at [510, 31] on icon "button" at bounding box center [516, 23] width 20 height 20
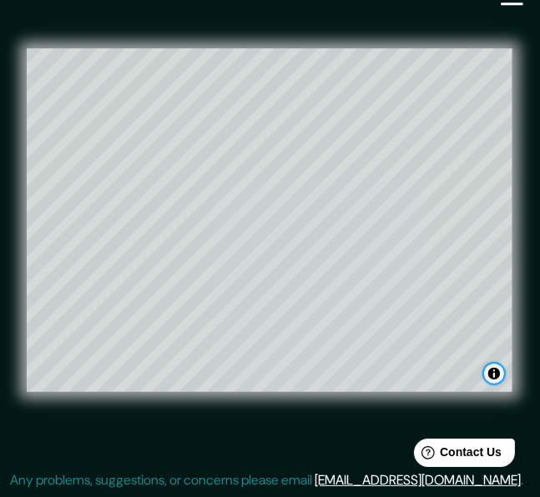
click at [489, 374] on button "Toggle attribution" at bounding box center [494, 374] width 20 height 20
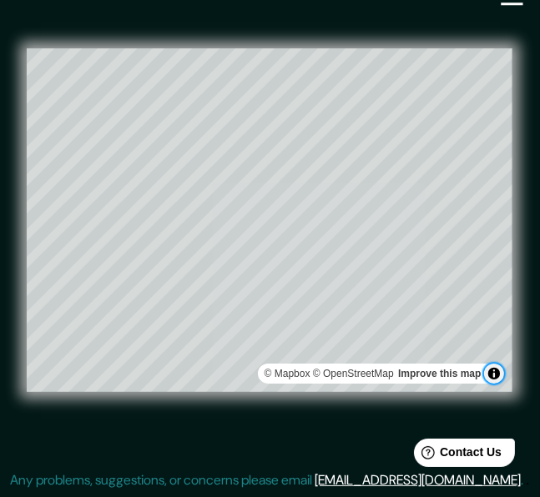
click at [489, 374] on button "Toggle attribution" at bounding box center [494, 374] width 20 height 20
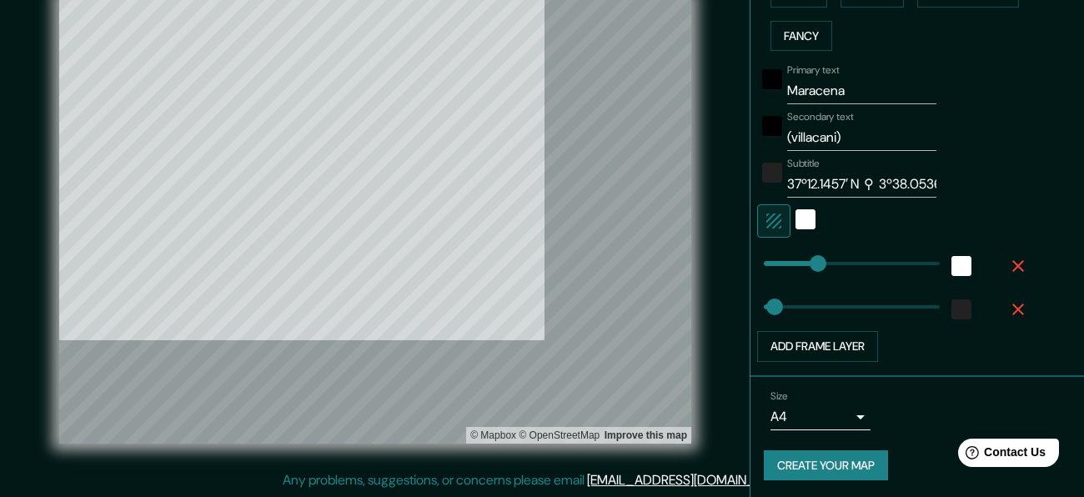
scroll to position [450, 0]
click at [539, 457] on button "Create your map" at bounding box center [826, 464] width 124 height 31
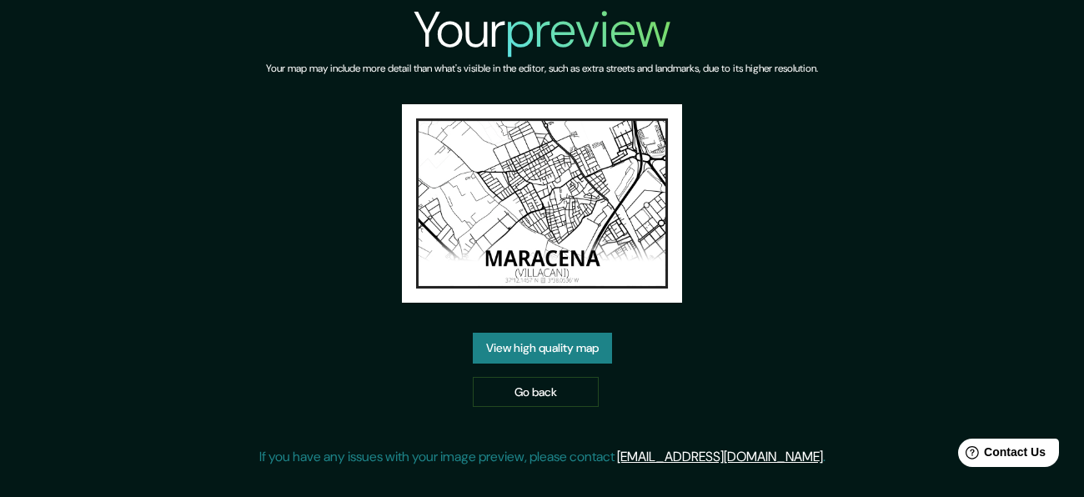
click at [549, 343] on link "View high quality map" at bounding box center [542, 348] width 139 height 31
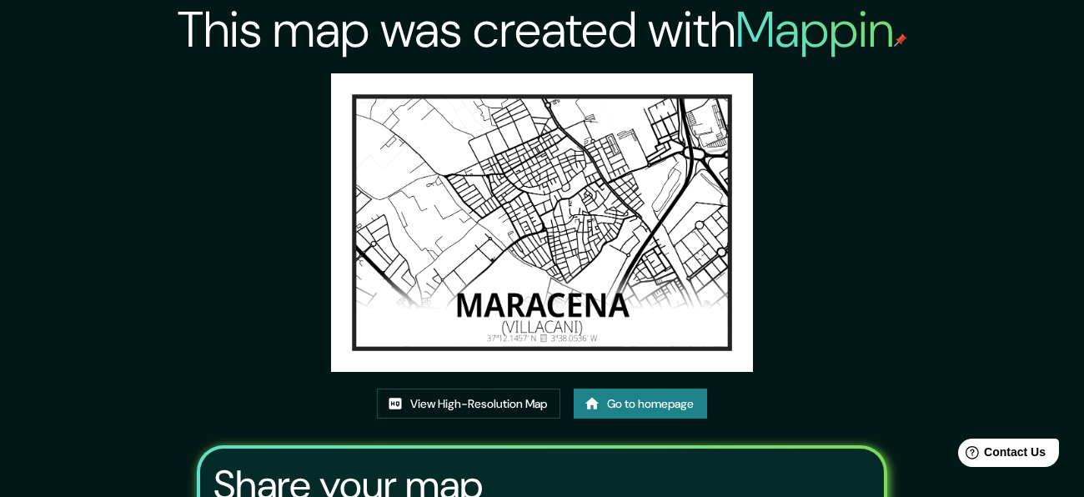
scroll to position [19, 0]
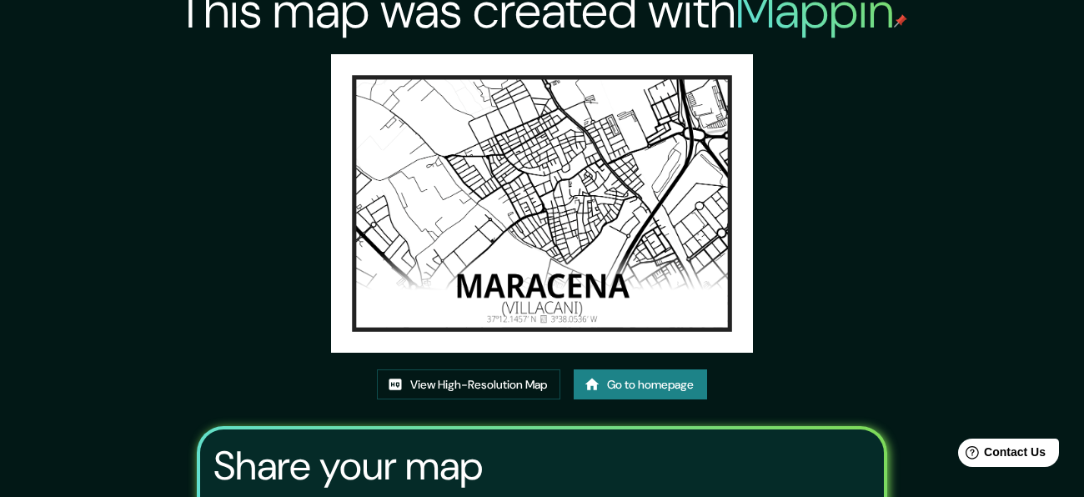
click at [604, 254] on img at bounding box center [542, 203] width 422 height 299
click at [465, 373] on link "View High-Resolution Map" at bounding box center [468, 384] width 183 height 31
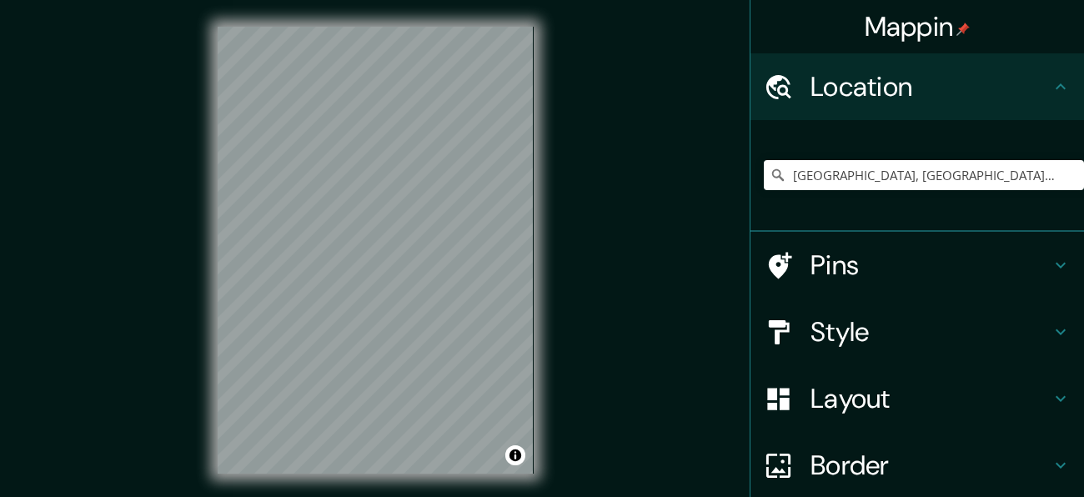
click at [907, 382] on h4 "Layout" at bounding box center [931, 398] width 240 height 33
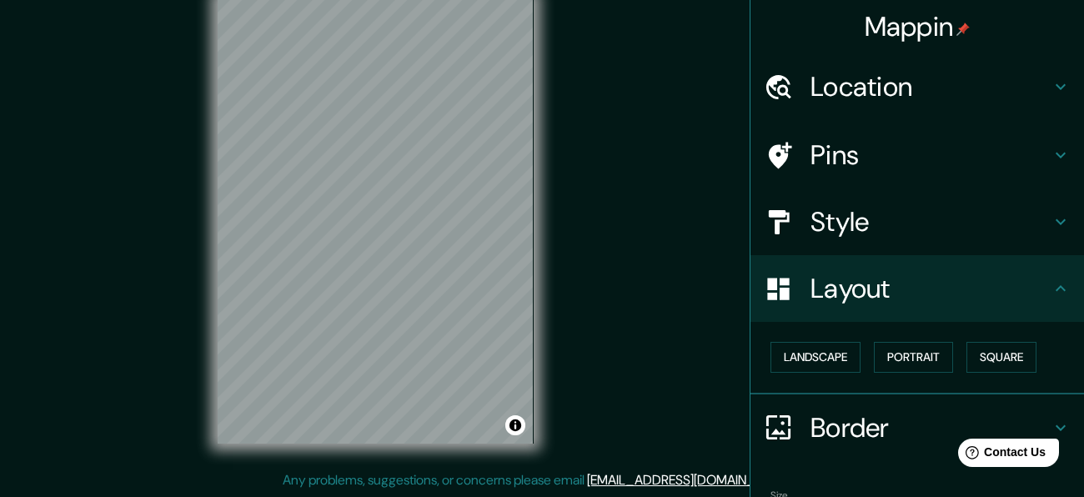
click at [833, 85] on h4 "Location" at bounding box center [931, 86] width 240 height 33
